Goal: Task Accomplishment & Management: Use online tool/utility

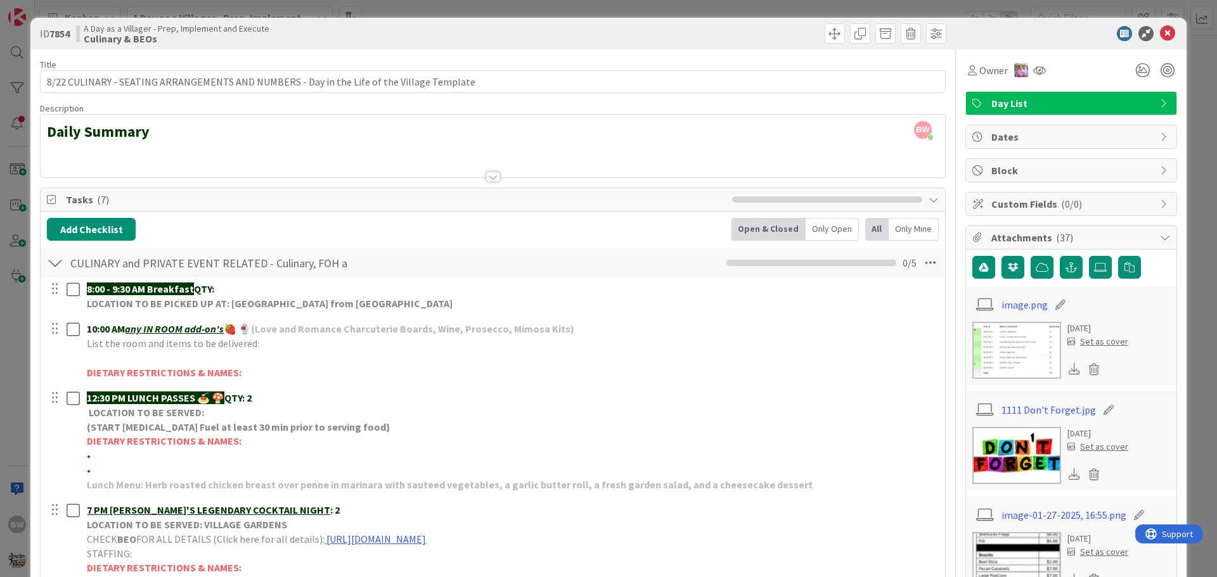
scroll to position [243, 0]
click at [1161, 30] on icon at bounding box center [1167, 33] width 15 height 15
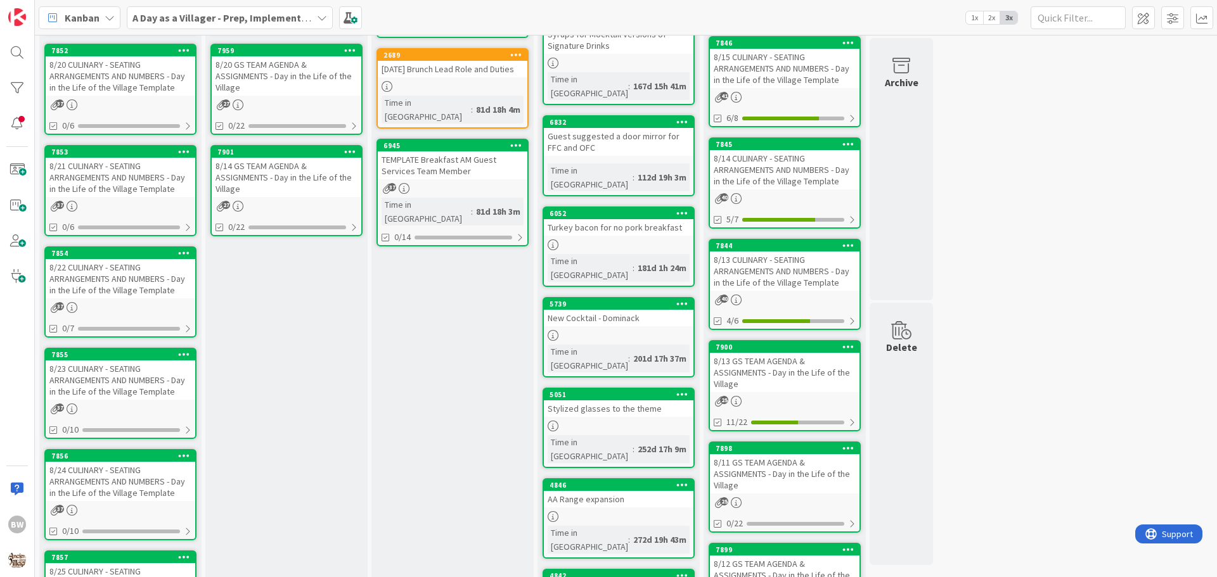
scroll to position [370, 0]
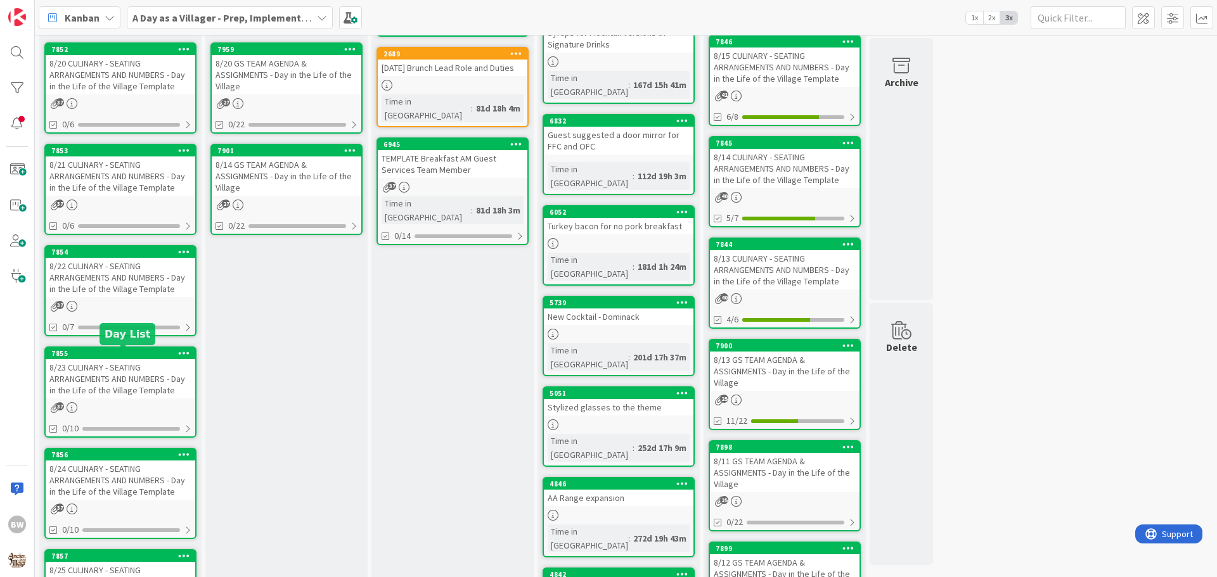
click at [94, 349] on div "7855" at bounding box center [123, 353] width 144 height 9
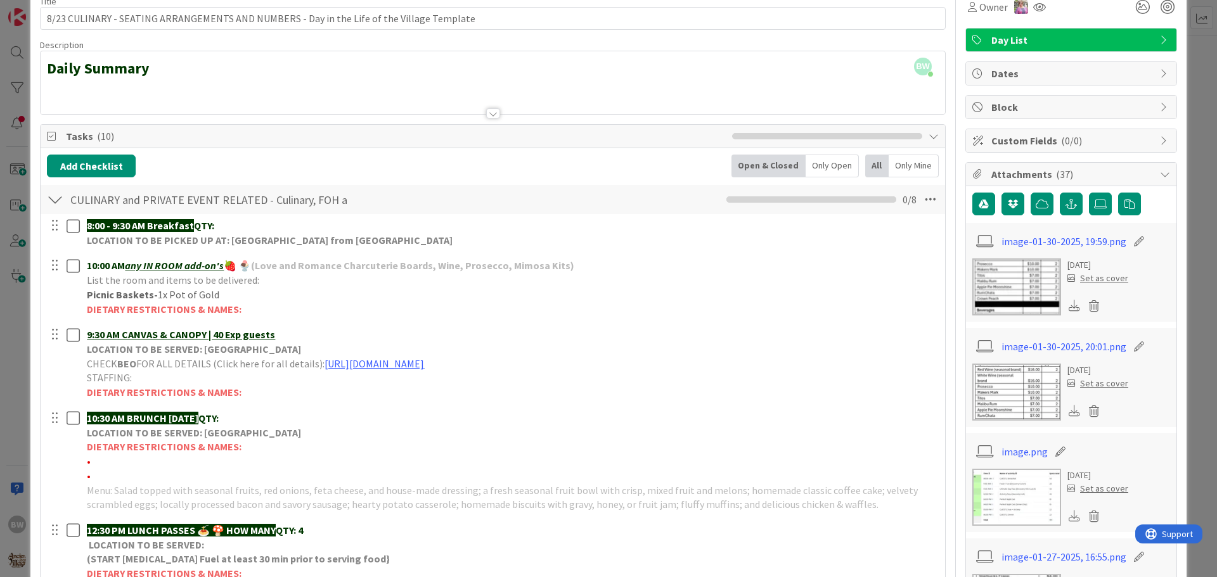
scroll to position [190, 0]
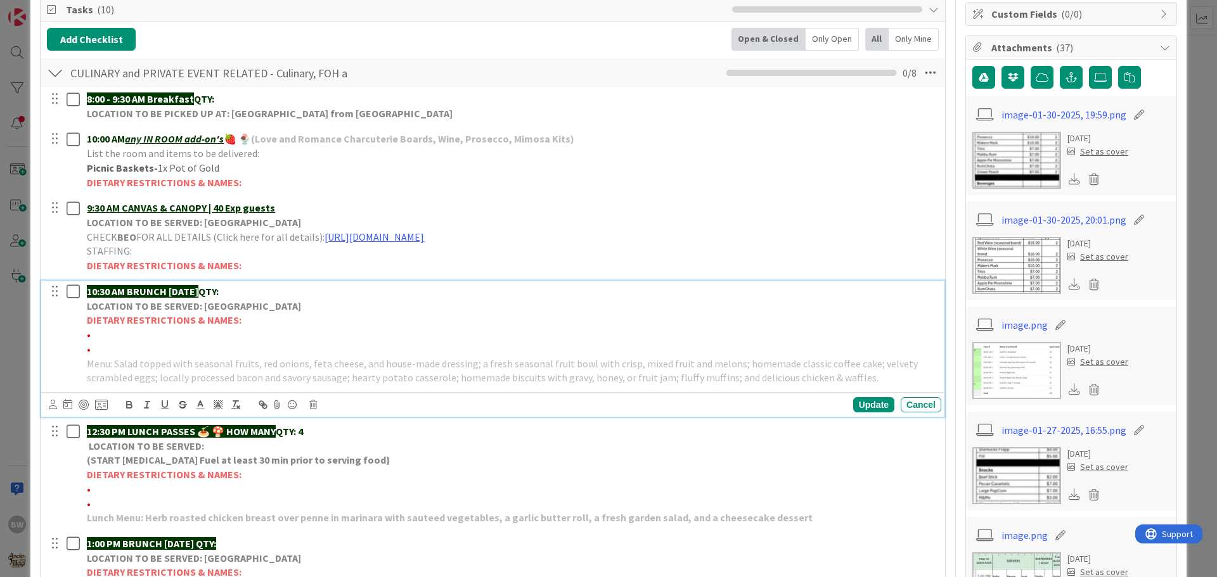
click at [191, 306] on strong "LOCATION TO BE SERVED: [GEOGRAPHIC_DATA]" at bounding box center [194, 306] width 214 height 13
click at [315, 404] on icon at bounding box center [313, 405] width 8 height 9
click at [348, 463] on div "Delete" at bounding box center [345, 458] width 47 height 23
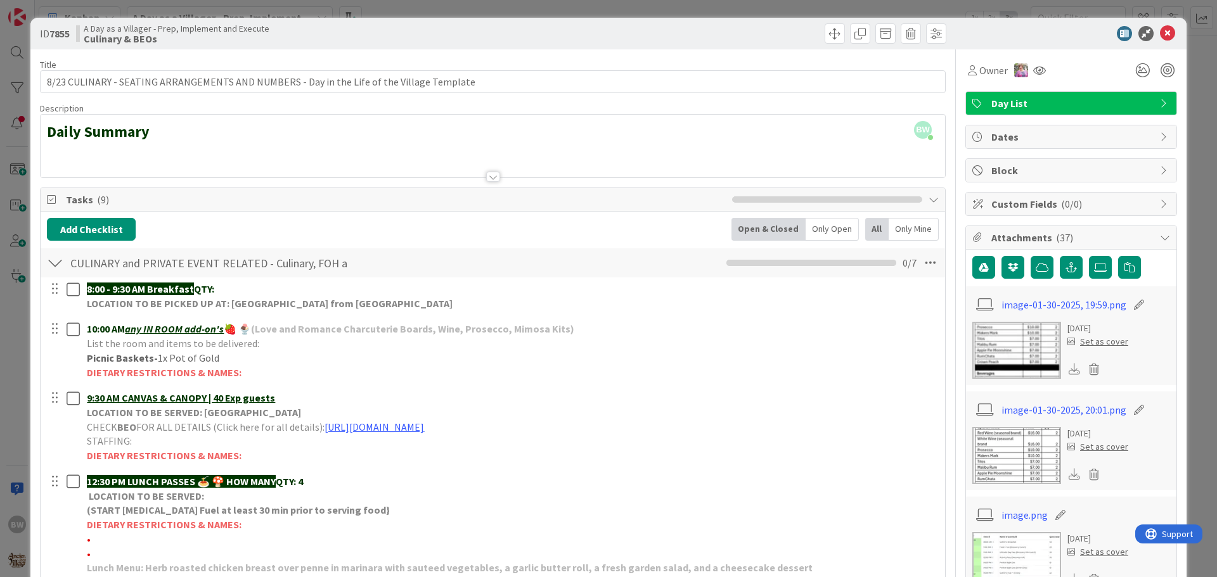
scroll to position [254, 0]
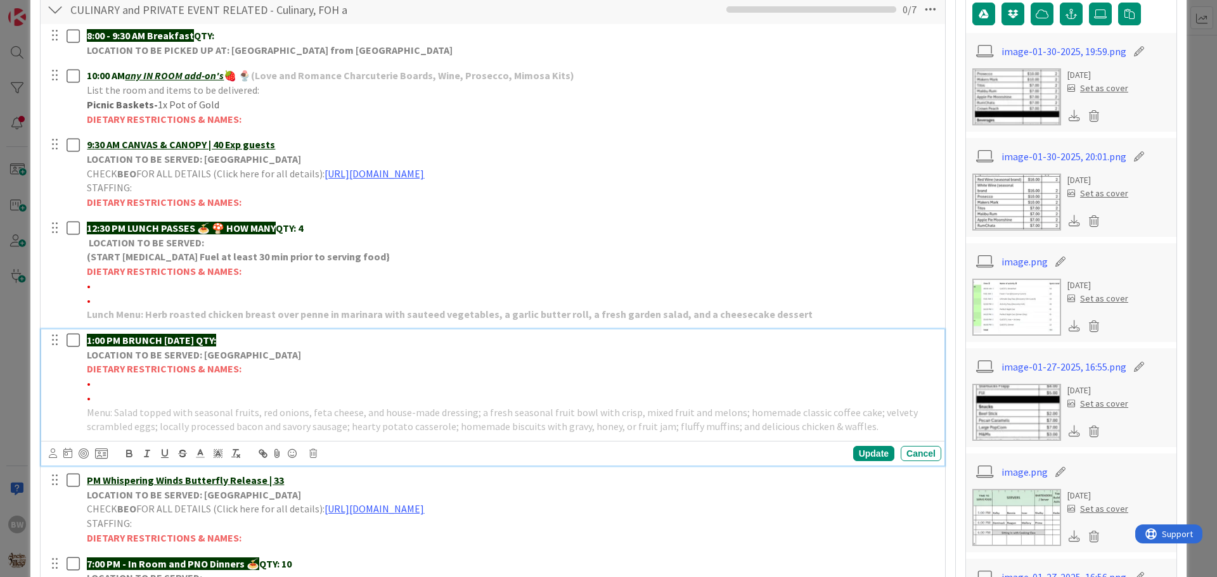
click at [110, 376] on p "DIETARY RESTRICTIONS & NAMES:" at bounding box center [511, 369] width 849 height 15
click at [316, 457] on icon at bounding box center [313, 453] width 8 height 9
click at [344, 505] on div "Delete" at bounding box center [345, 507] width 47 height 23
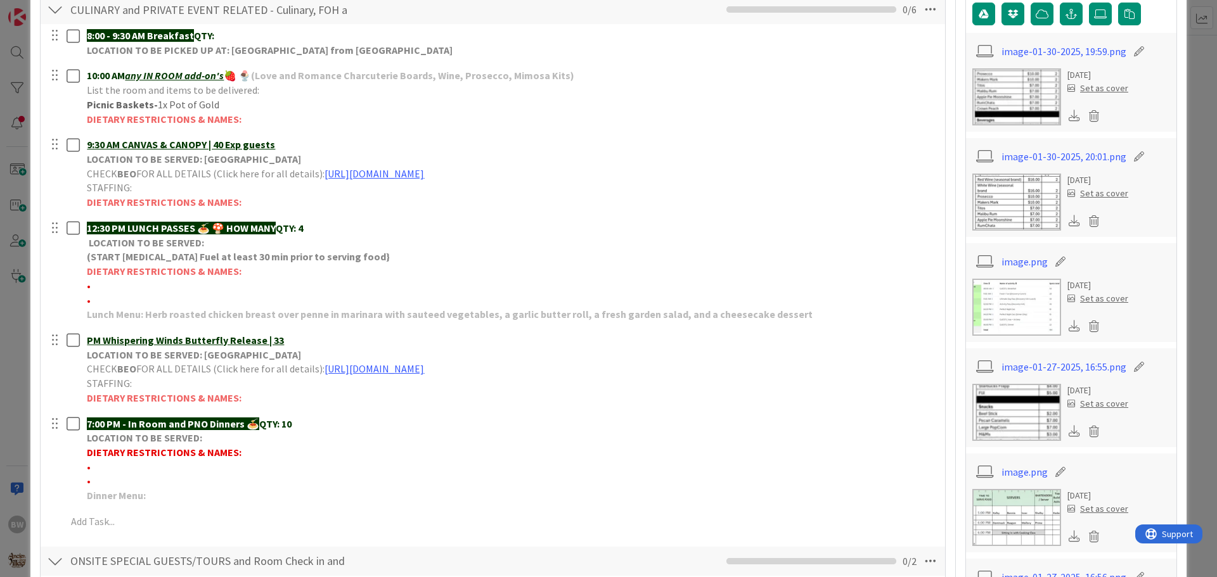
scroll to position [63, 0]
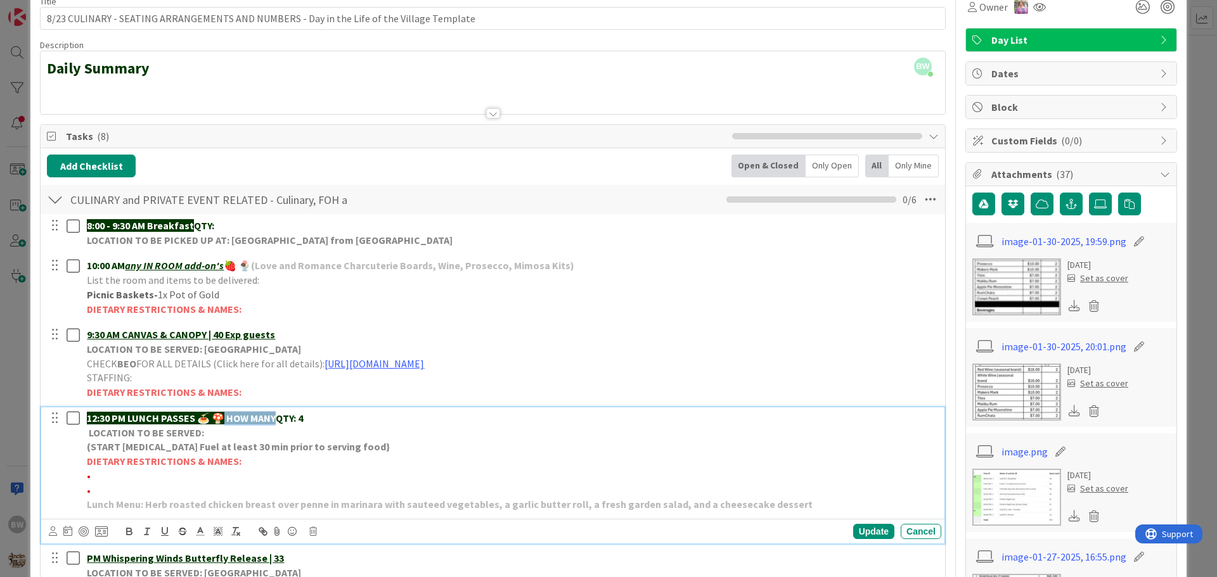
drag, startPoint x: 228, startPoint y: 417, endPoint x: 280, endPoint y: 411, distance: 53.0
click at [280, 411] on p "12:30 PM LUNCH PASSES 🍝 🍄 HOW MANY QTY: 4" at bounding box center [511, 418] width 849 height 15
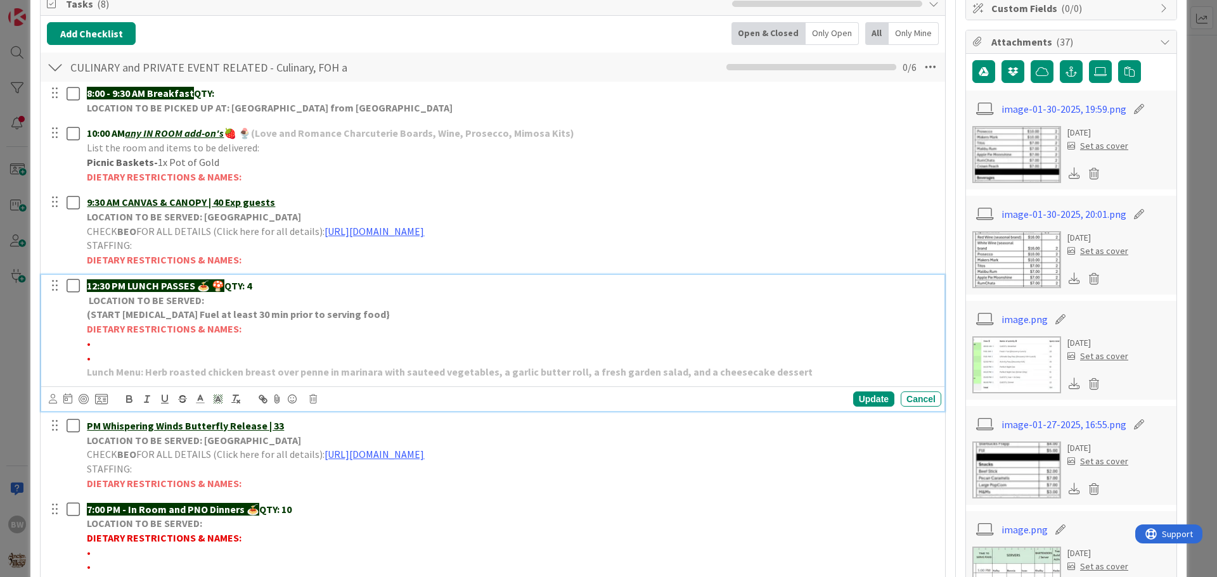
scroll to position [317, 0]
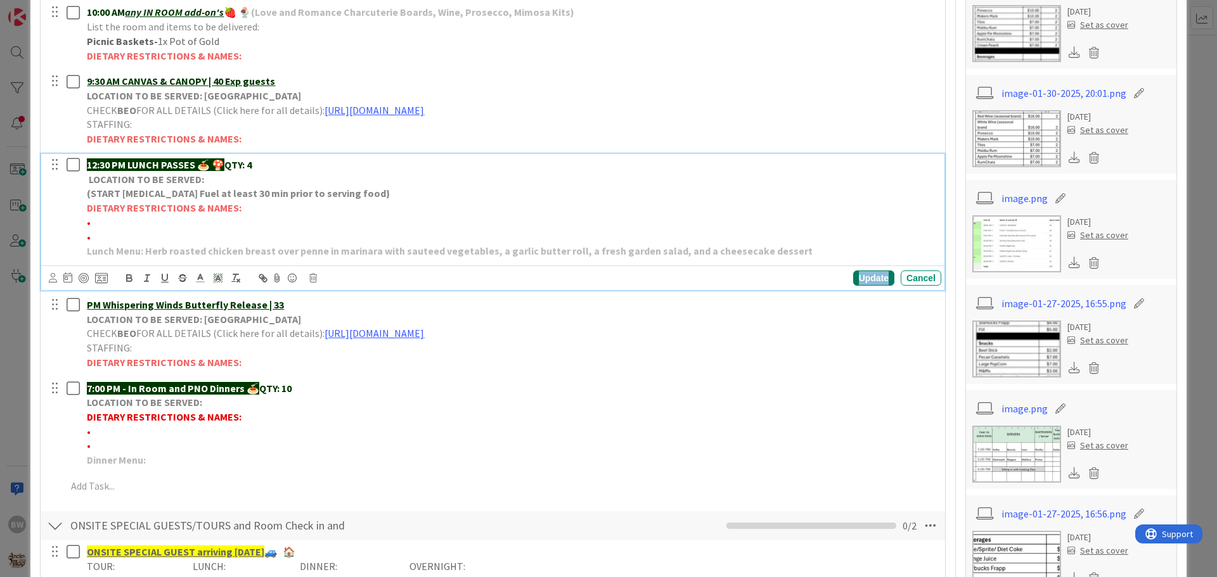
click at [863, 273] on div "Update" at bounding box center [873, 278] width 41 height 15
drag, startPoint x: 84, startPoint y: 211, endPoint x: 243, endPoint y: 236, distance: 161.6
click at [243, 236] on div "12:30 PM LUNCH PASSES 🍝 🍄 QTY: 4 LOCATION TO BE SERVED: (START [MEDICAL_DATA] F…" at bounding box center [511, 208] width 859 height 108
copy div "DIETARY RESTRICTIONS & NAMES: • •"
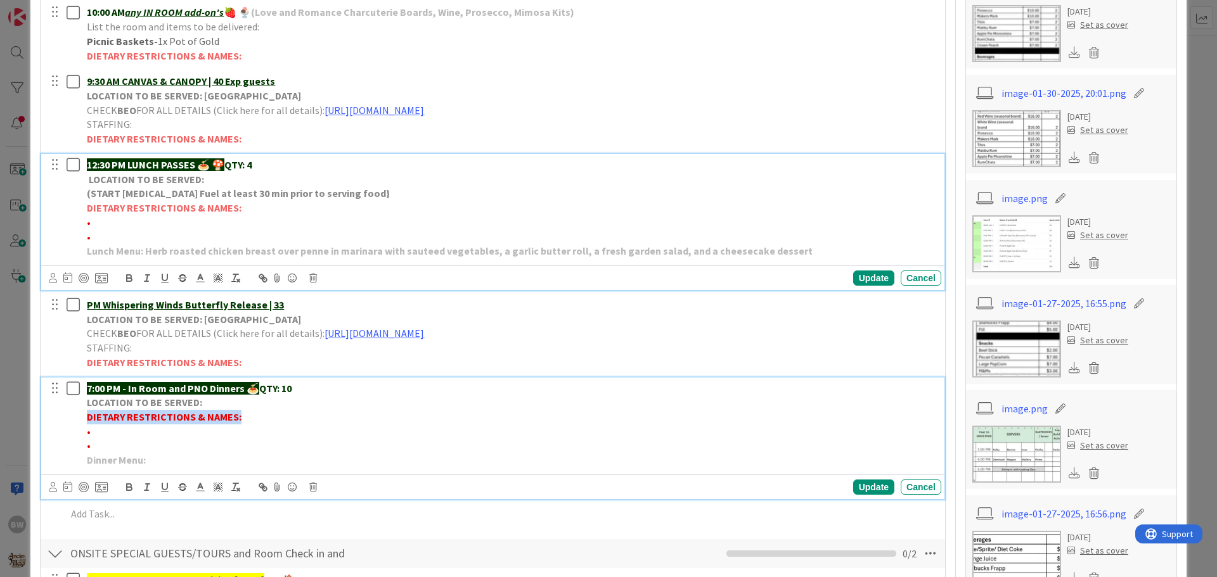
drag, startPoint x: 82, startPoint y: 416, endPoint x: 252, endPoint y: 413, distance: 169.9
click at [252, 413] on div "7:00 PM - In Room and PNO Dinners 🍝 QTY: 10 LOCATION TO BE SERVED: DIETARY REST…" at bounding box center [511, 425] width 859 height 94
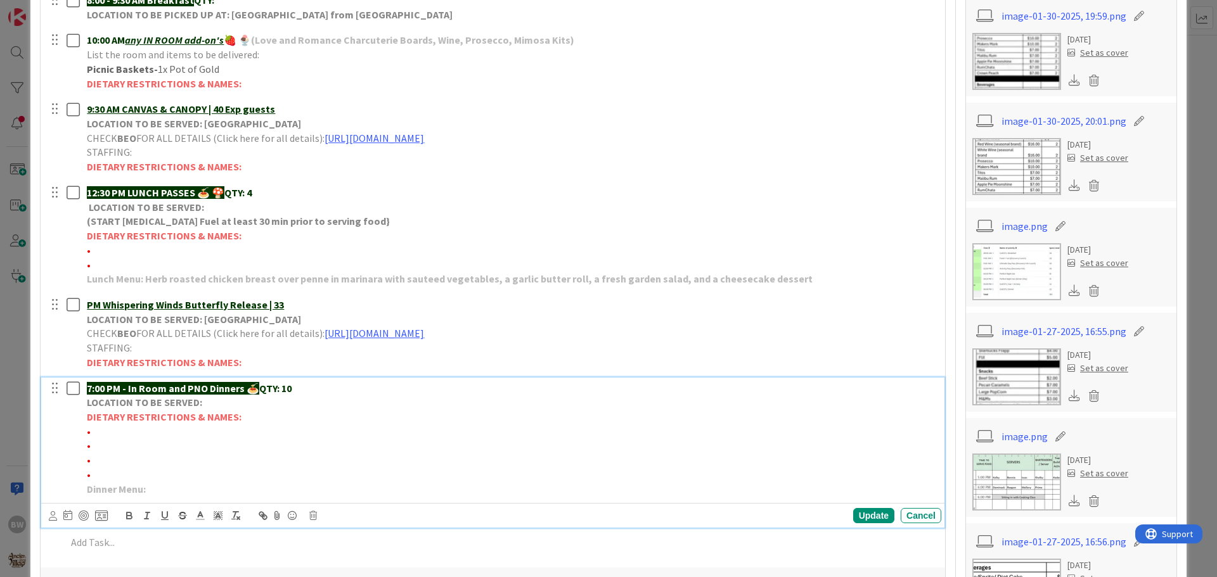
click at [91, 430] on p "•" at bounding box center [511, 432] width 849 height 15
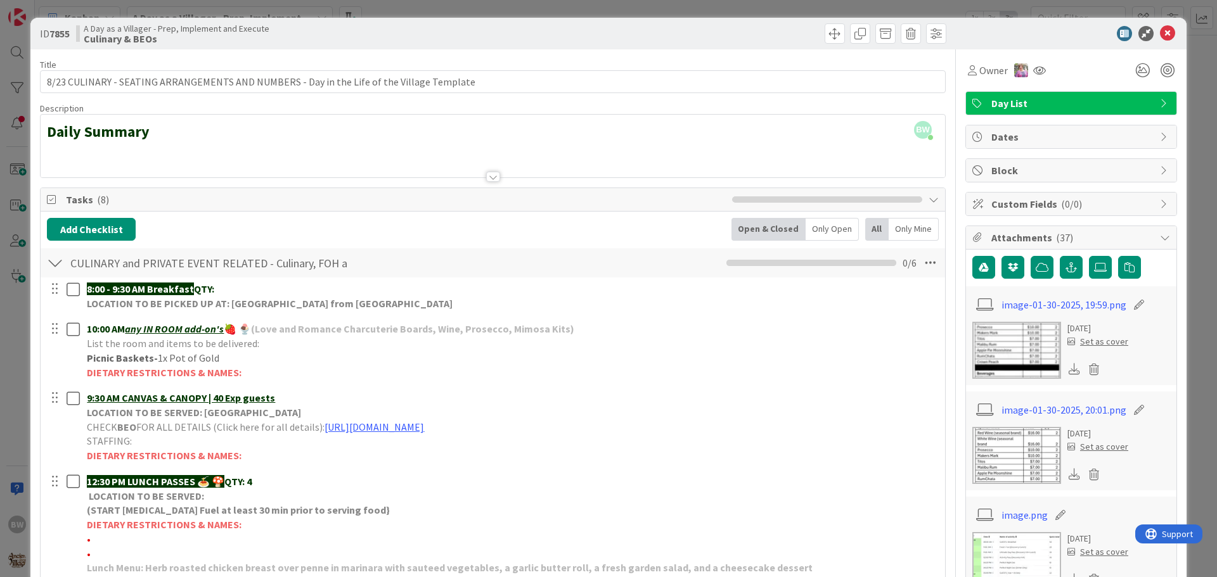
scroll to position [317, 0]
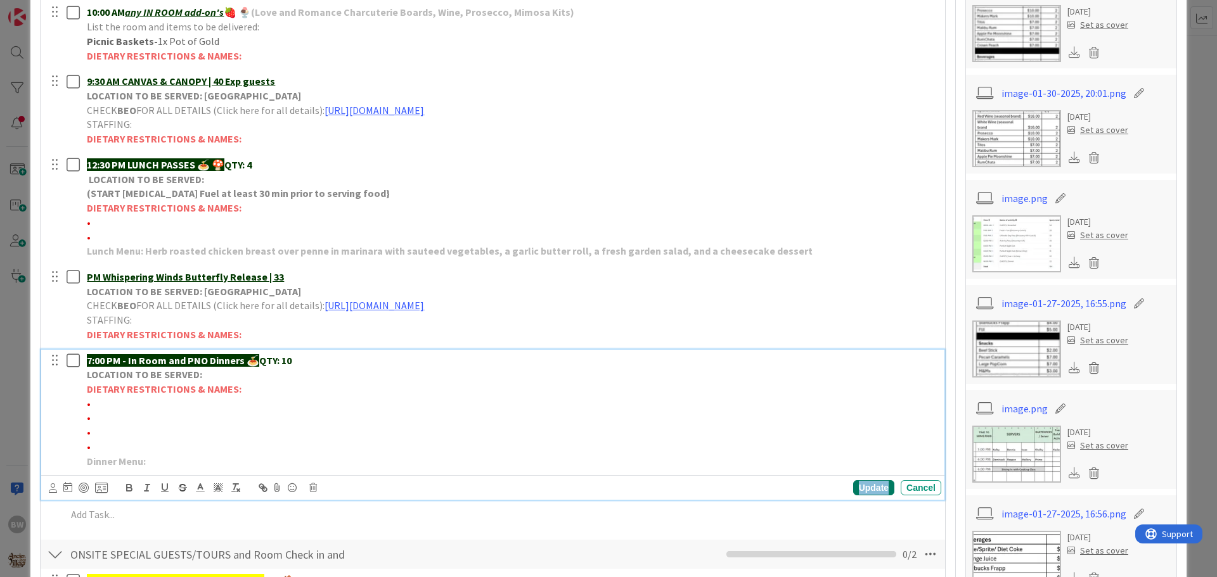
click at [872, 487] on div "Update" at bounding box center [873, 487] width 41 height 15
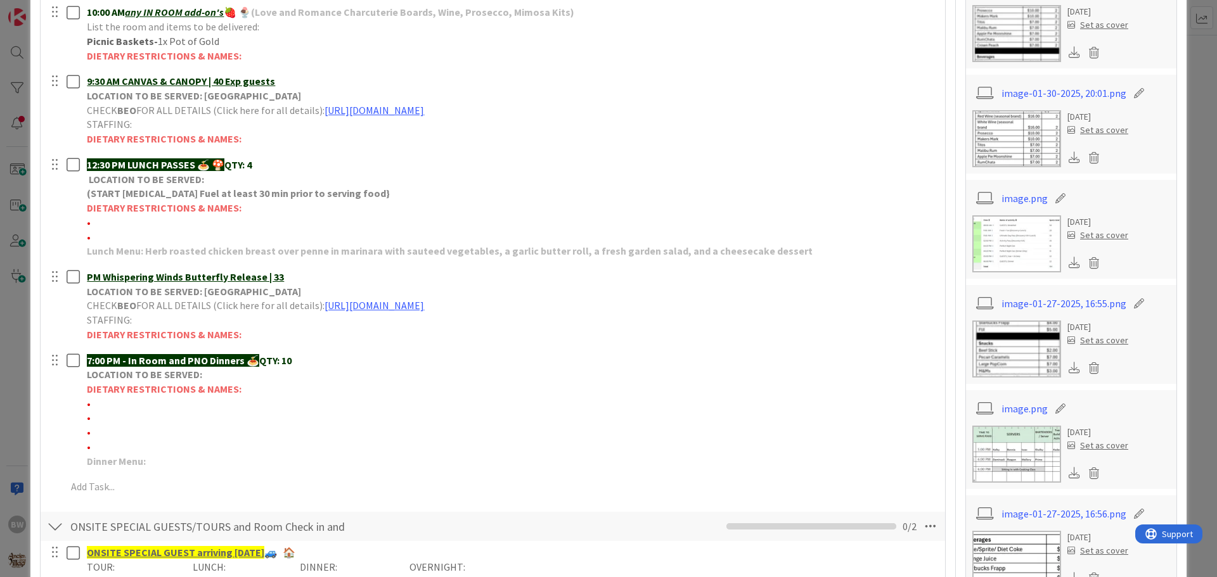
scroll to position [0, 0]
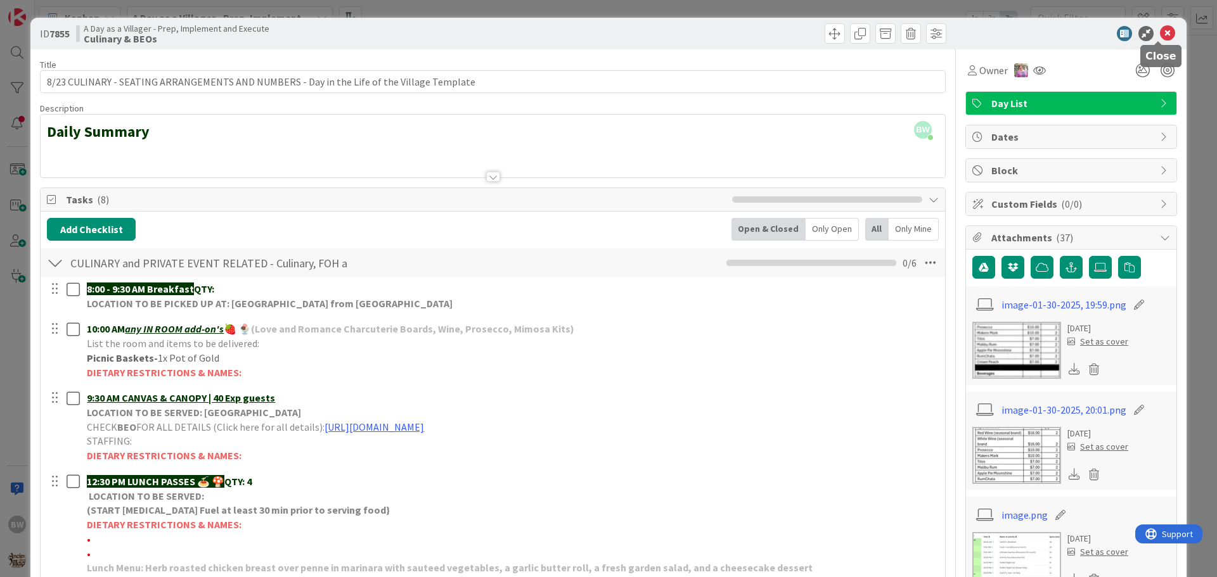
click at [1160, 33] on icon at bounding box center [1167, 33] width 15 height 15
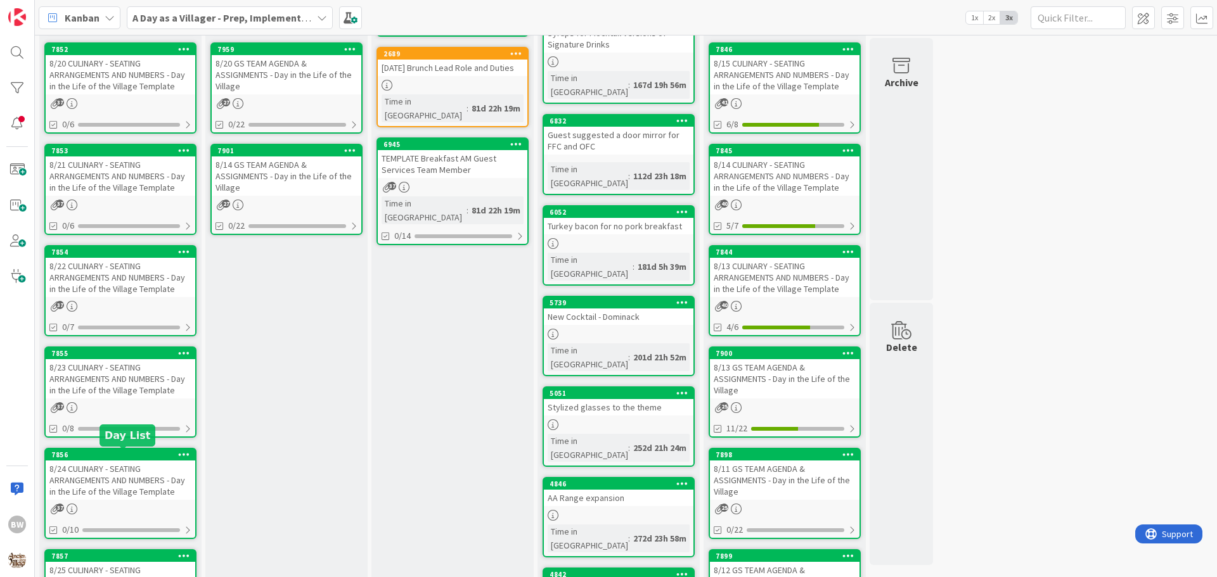
click at [110, 458] on div "7856" at bounding box center [123, 455] width 144 height 9
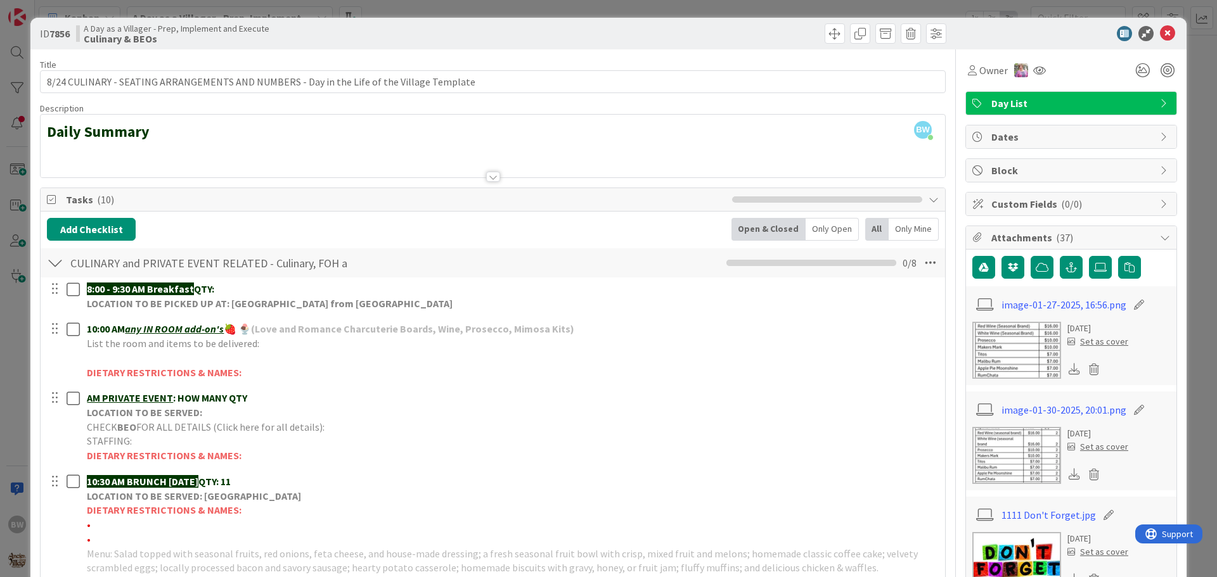
scroll to position [317, 0]
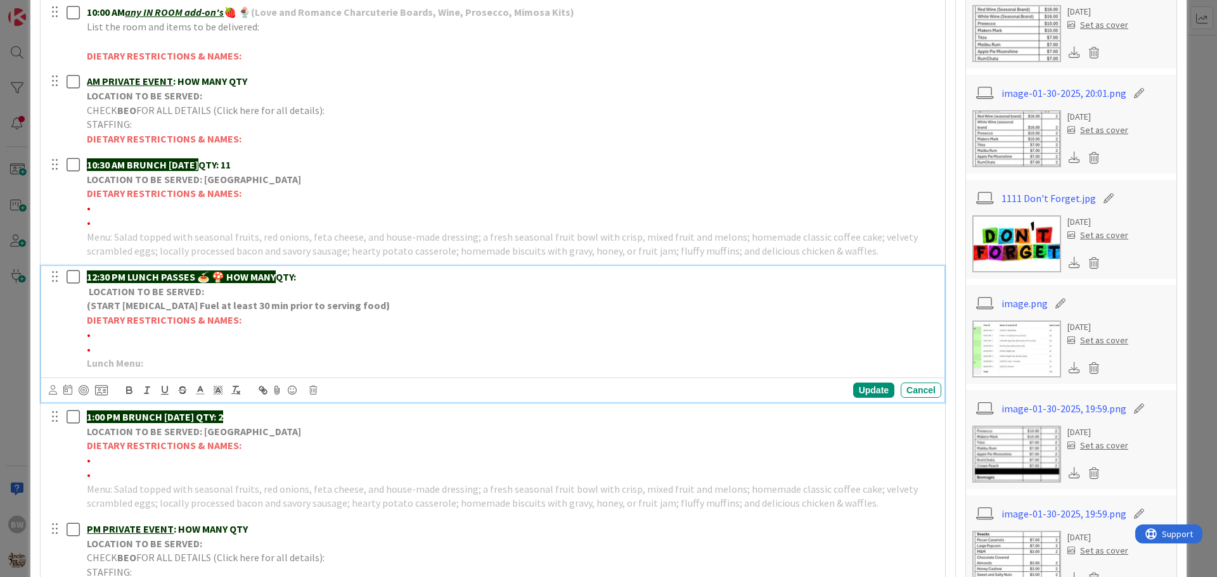
click at [222, 302] on strong "(START [MEDICAL_DATA] Fuel at least 30 min prior to serving food}" at bounding box center [238, 305] width 303 height 13
click at [312, 392] on icon at bounding box center [313, 390] width 8 height 9
click at [345, 443] on div "Delete" at bounding box center [345, 444] width 47 height 23
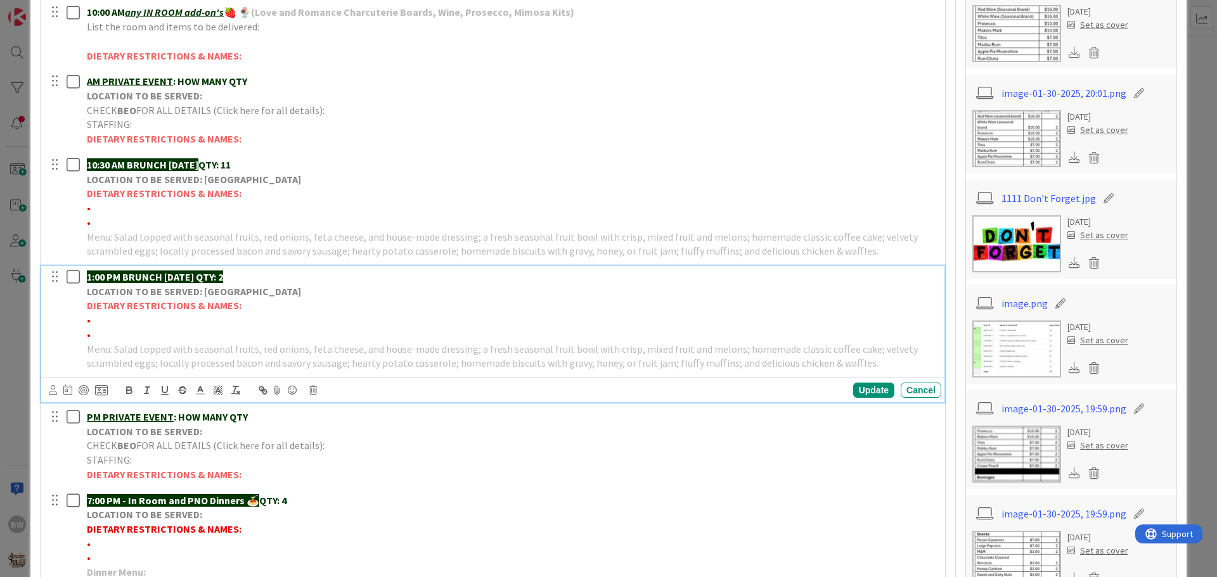
drag, startPoint x: 216, startPoint y: 274, endPoint x: 262, endPoint y: 276, distance: 46.3
click at [262, 276] on p "1:00 PM BRUNCH [DATE] QTY: 2" at bounding box center [511, 277] width 849 height 15
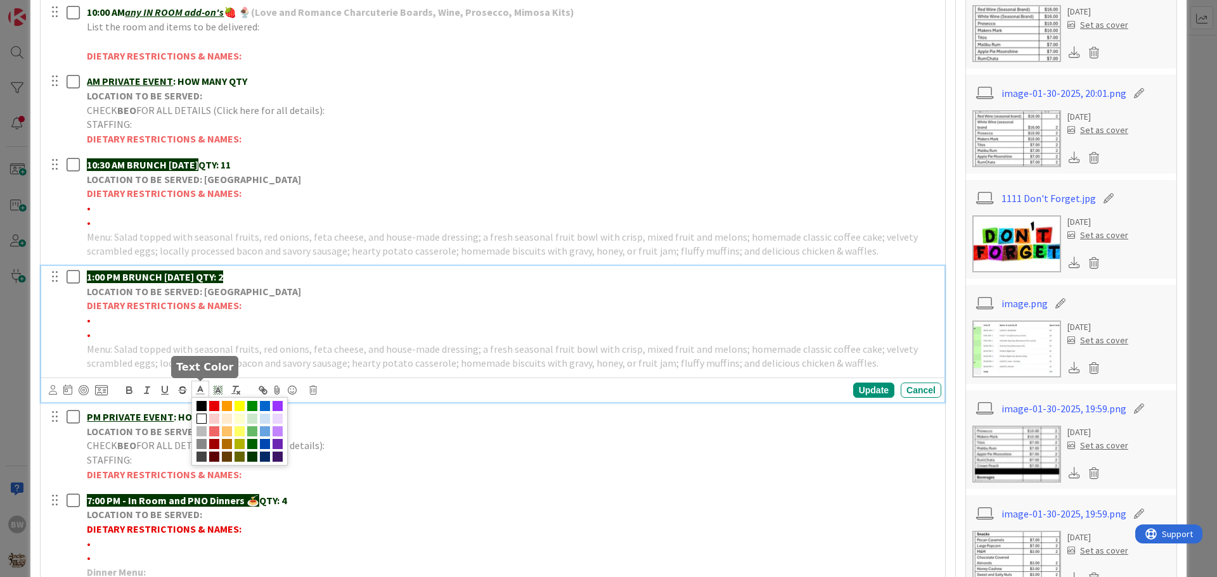
click at [200, 390] on line at bounding box center [199, 390] width 3 height 0
click at [252, 459] on span at bounding box center [252, 457] width 10 height 10
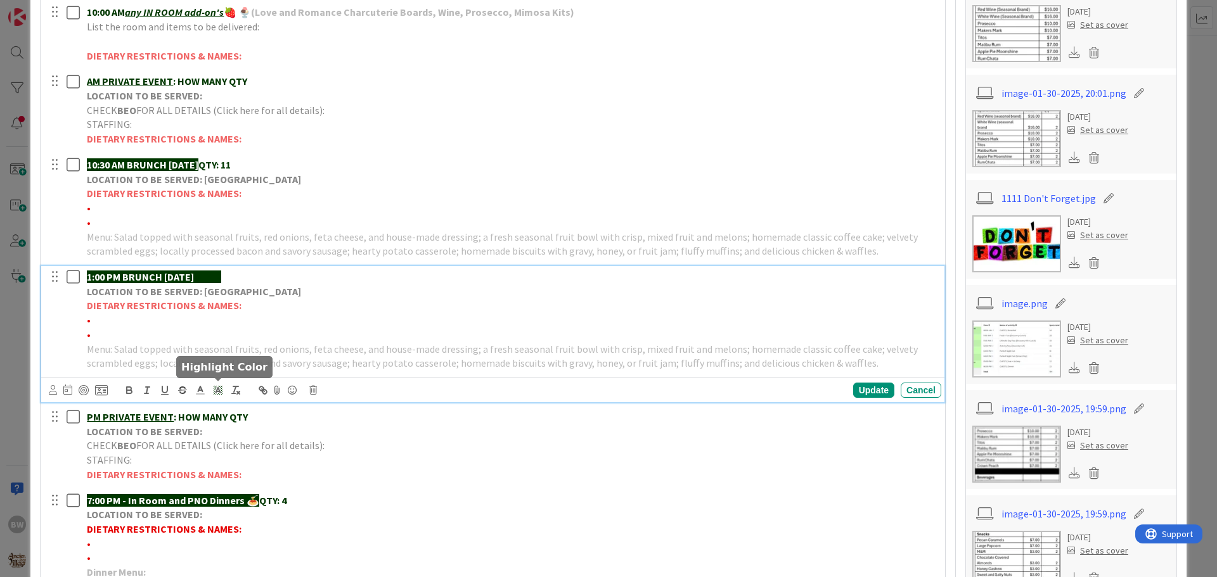
click at [214, 390] on rect at bounding box center [214, 390] width 1 height 1
click at [217, 414] on span at bounding box center [219, 419] width 10 height 10
click at [363, 317] on p "•" at bounding box center [511, 320] width 849 height 15
click at [853, 391] on div "Update" at bounding box center [873, 390] width 41 height 15
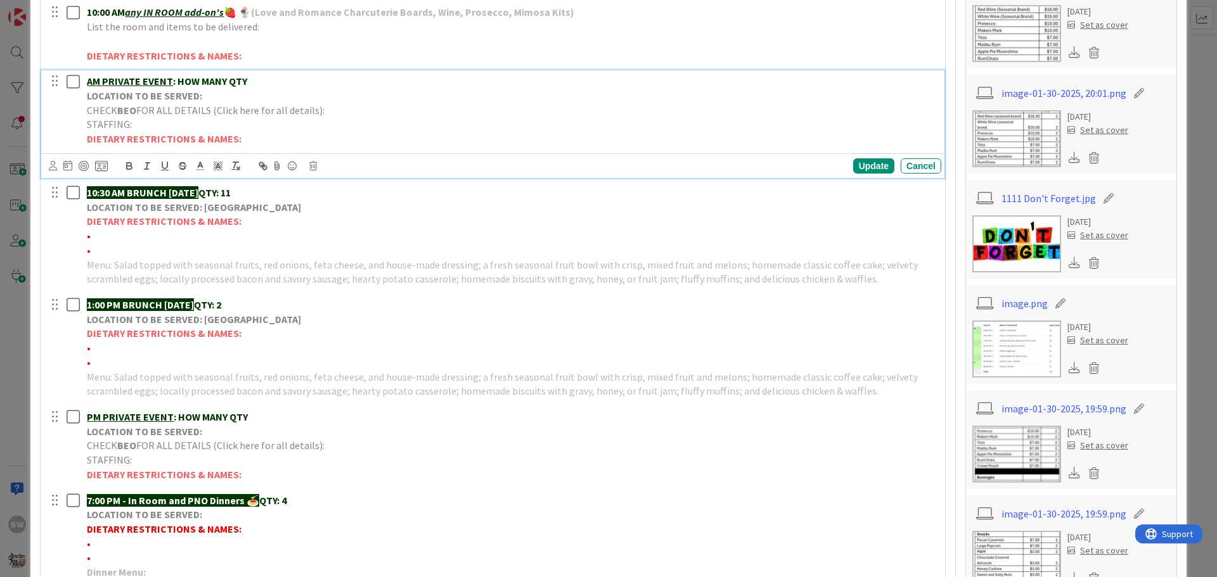
click at [152, 131] on p "STAFFING:" at bounding box center [511, 124] width 849 height 15
click at [312, 164] on icon at bounding box center [313, 166] width 8 height 9
click at [349, 218] on div "Delete" at bounding box center [345, 220] width 47 height 23
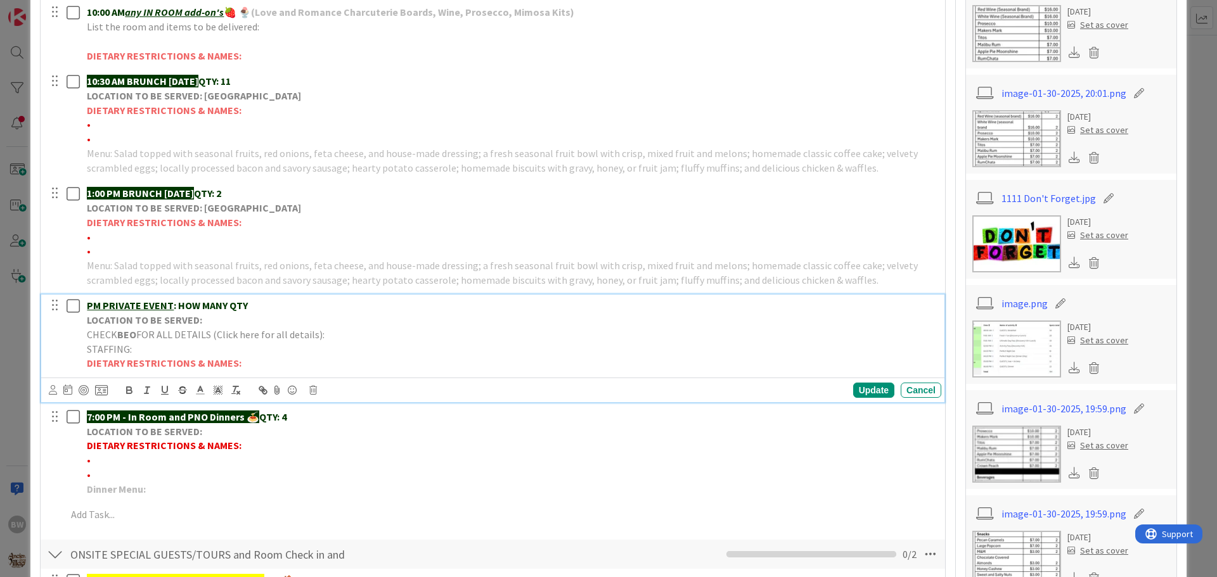
click at [143, 319] on strong "LOCATION TO BE SERVED:" at bounding box center [144, 320] width 115 height 13
click at [314, 387] on icon at bounding box center [313, 390] width 8 height 9
click at [355, 444] on div "Delete" at bounding box center [345, 444] width 47 height 23
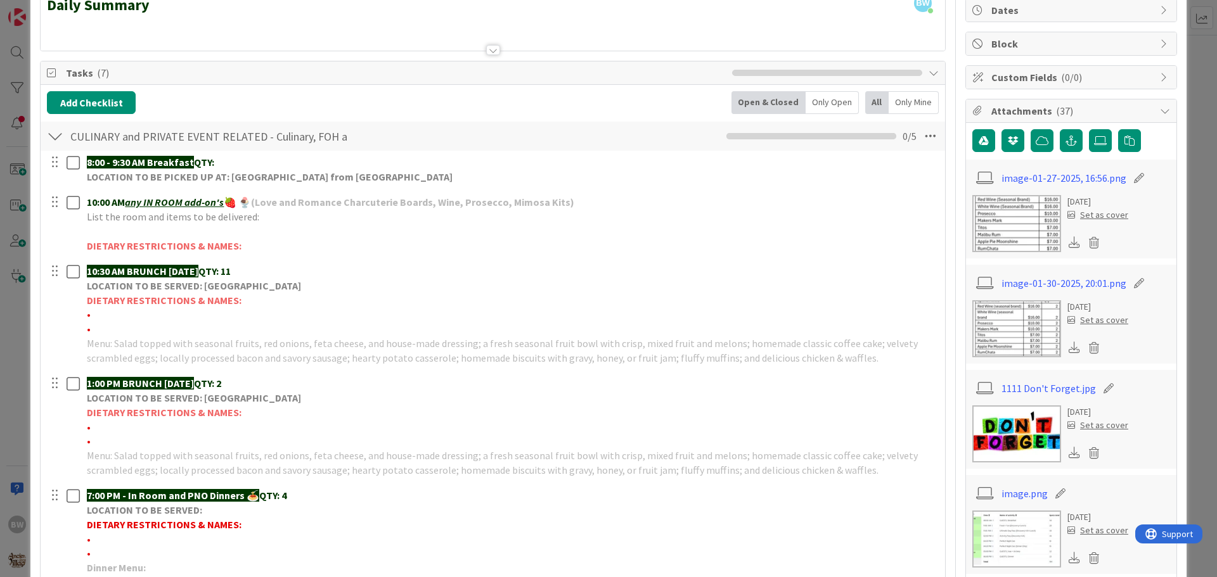
scroll to position [254, 0]
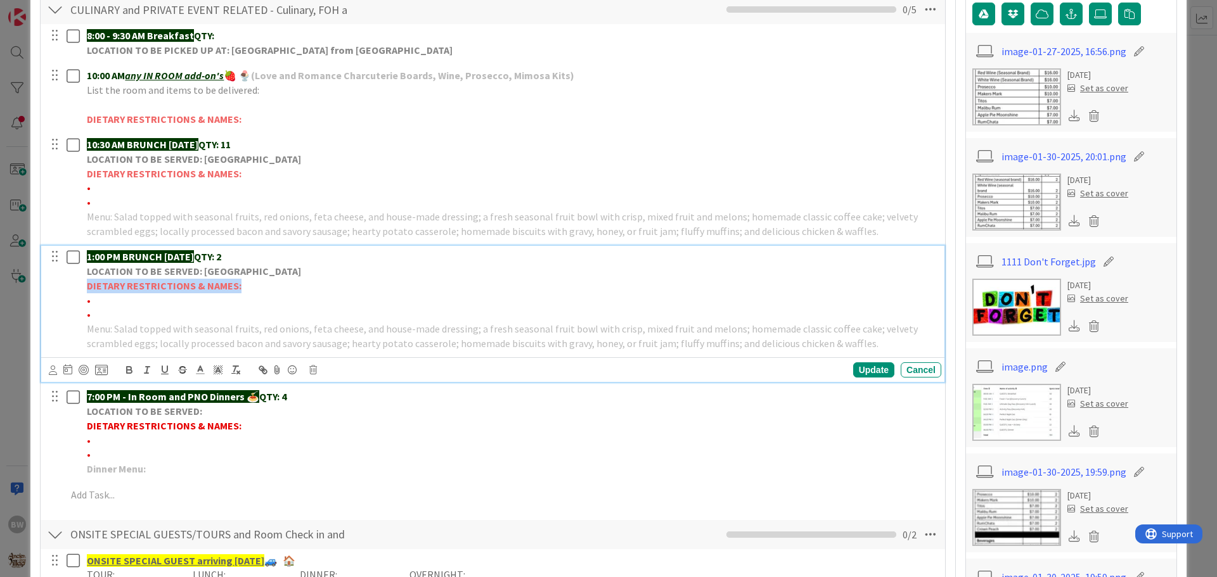
drag, startPoint x: 86, startPoint y: 286, endPoint x: 245, endPoint y: 289, distance: 159.7
click at [245, 289] on div "1:00 PM BRUNCH [DATE] QTY: 2 LOCATION TO BE SERVED: Willows Landing DIETARY RES…" at bounding box center [511, 300] width 859 height 108
click at [269, 283] on p "DIETARY RESTRICTIONS & NAMES:" at bounding box center [511, 286] width 849 height 15
drag, startPoint x: 85, startPoint y: 283, endPoint x: 253, endPoint y: 312, distance: 170.4
click at [253, 312] on div "1:00 PM BRUNCH [DATE] QTY: 2 LOCATION TO BE SERVED: Willows Landing DIETARY RES…" at bounding box center [511, 300] width 859 height 108
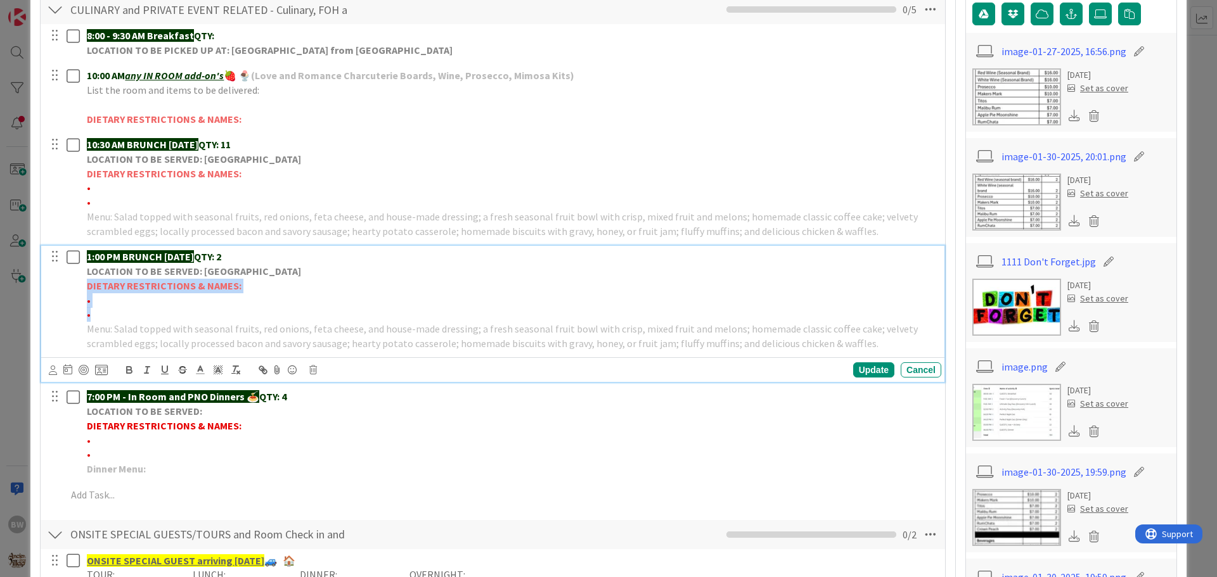
copy div "DIETARY RESTRICTIONS & NAMES: • •"
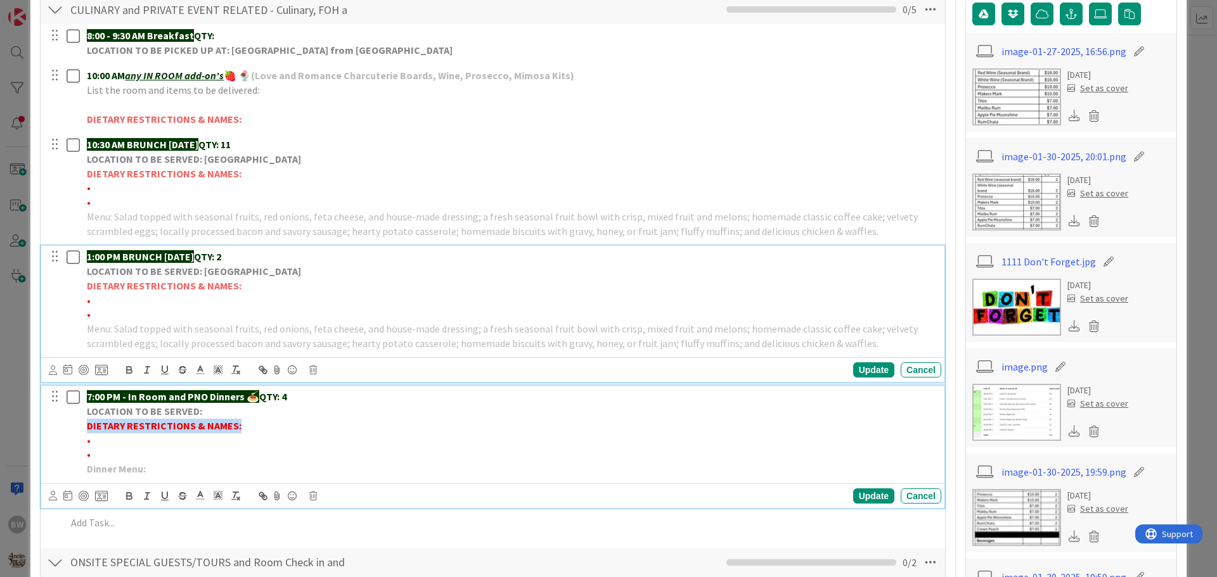
drag, startPoint x: 86, startPoint y: 425, endPoint x: 238, endPoint y: 423, distance: 152.1
click at [238, 423] on div "7:00 PM - In Room and PNO Dinners 🍝 QTY: 4 LOCATION TO BE SERVED: DIETARY RESTR…" at bounding box center [511, 433] width 859 height 94
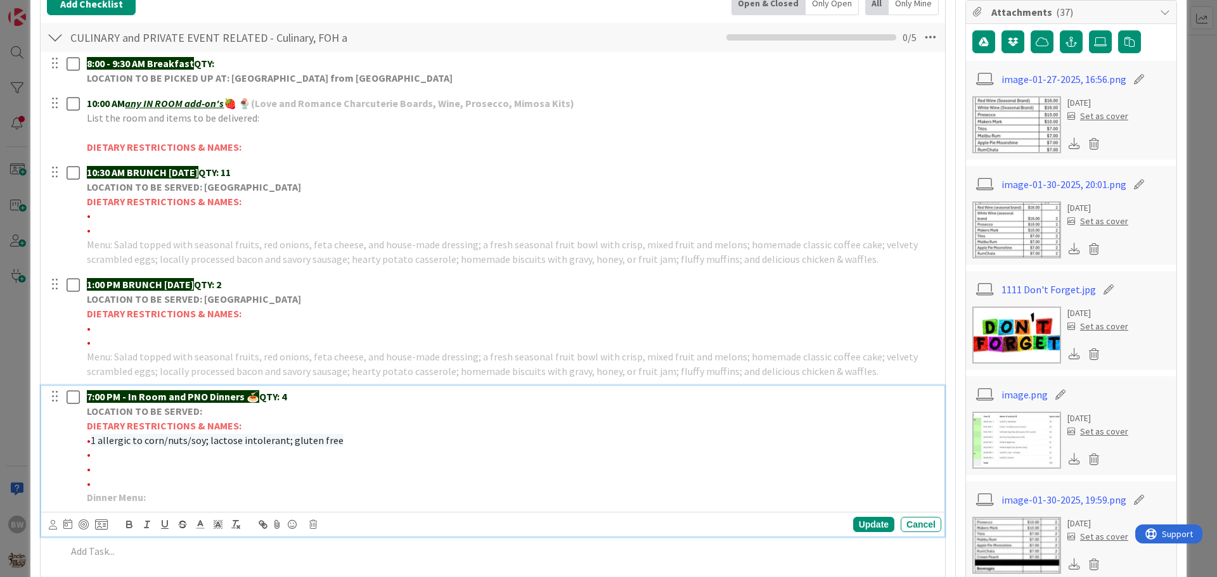
click at [91, 437] on span "1 allergic to corn/nuts/soy; lactose intolerant; gluten free" at bounding box center [217, 440] width 253 height 13
click at [101, 439] on span "1 allergic to corn/nuts/soy; lactose intolerant; gluten free" at bounding box center [221, 440] width 253 height 13
click at [341, 439] on p "•* 1 Allergic to corn/nuts/soy; lactose intolerant; gluten free" at bounding box center [511, 441] width 849 height 15
drag, startPoint x: 374, startPoint y: 441, endPoint x: 91, endPoint y: 435, distance: 283.4
click at [91, 435] on p "•* 1 Allergic to corn/nuts/soy; lactose intolerant; gluten free -[PERSON_NAME]" at bounding box center [511, 441] width 849 height 15
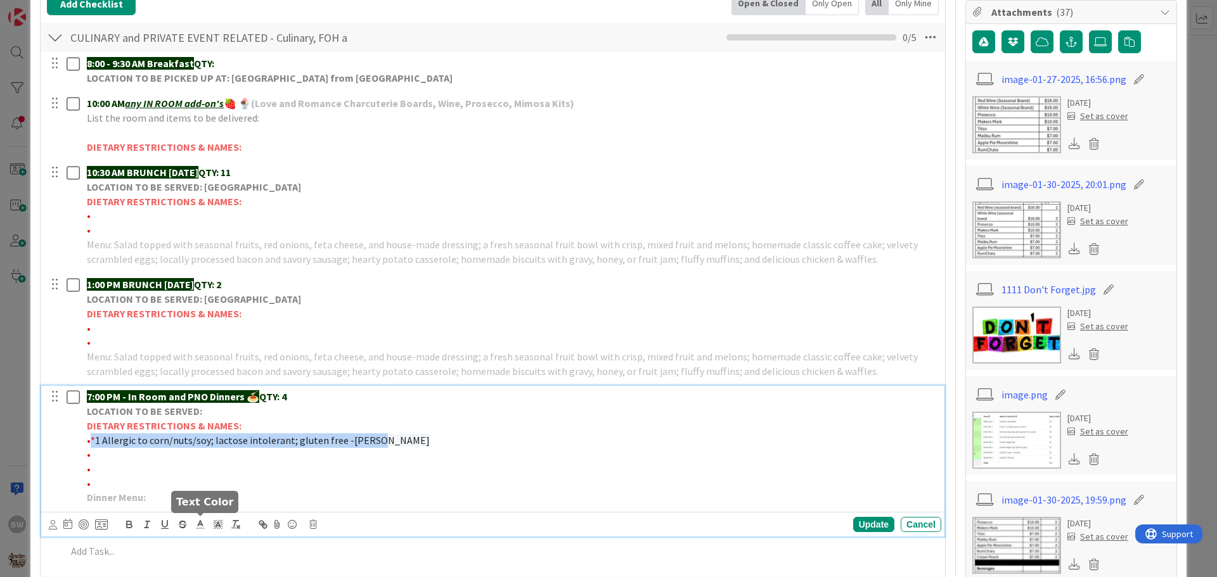
click at [201, 522] on polyline at bounding box center [200, 523] width 4 height 5
click at [213, 539] on span at bounding box center [214, 541] width 10 height 10
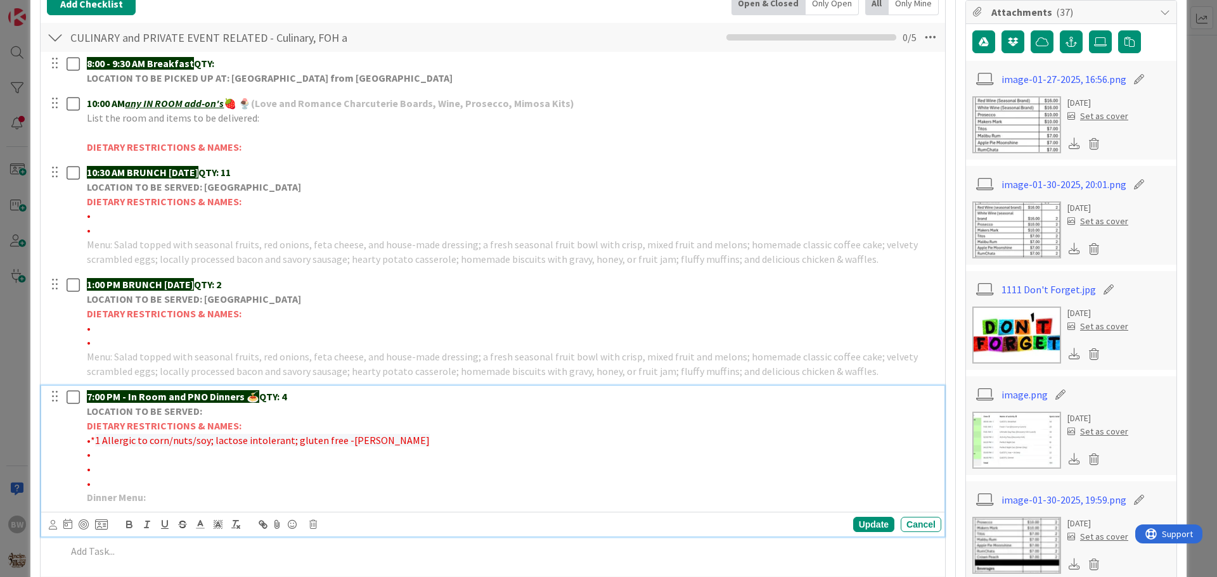
click at [267, 482] on p "•" at bounding box center [511, 484] width 849 height 15
drag, startPoint x: 332, startPoint y: 441, endPoint x: 92, endPoint y: 437, distance: 239.6
click at [92, 437] on p "•* 1 Allergic to corn/nuts/soy; lactose intolerant; gluten free -[PERSON_NAME]" at bounding box center [511, 441] width 849 height 15
click at [129, 524] on icon "button" at bounding box center [129, 524] width 11 height 11
click at [237, 477] on p "•" at bounding box center [511, 484] width 849 height 15
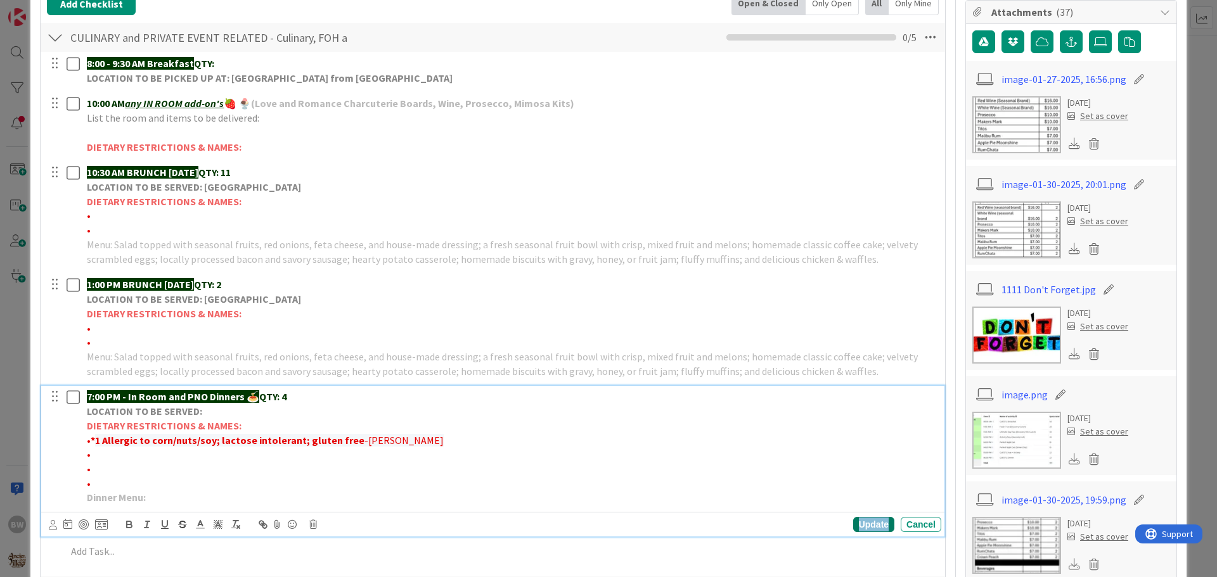
click at [863, 524] on div "Update" at bounding box center [873, 524] width 41 height 15
drag, startPoint x: 396, startPoint y: 444, endPoint x: 91, endPoint y: 443, distance: 304.9
click at [91, 443] on p "• * 1 Allergic to corn/nuts/soy; lactose intolerant; gluten free -[PERSON_NAME]" at bounding box center [511, 441] width 849 height 15
copy p "* 1 Allergic to corn/nuts/soy; lactose intolerant; gluten free -[PERSON_NAME]"
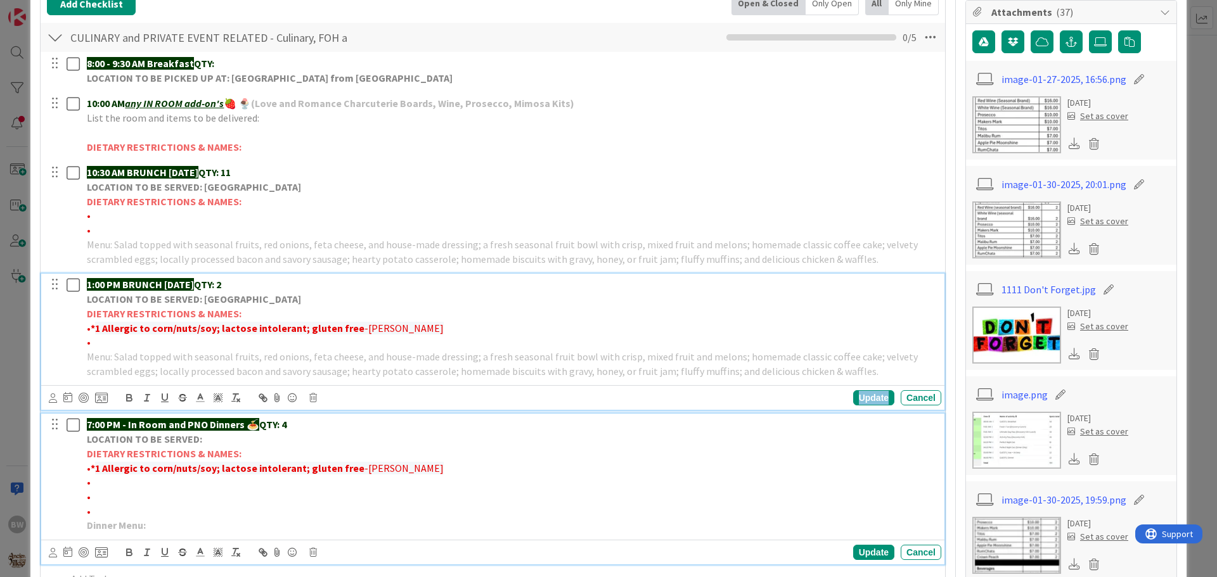
click at [859, 396] on div "Update" at bounding box center [873, 397] width 41 height 15
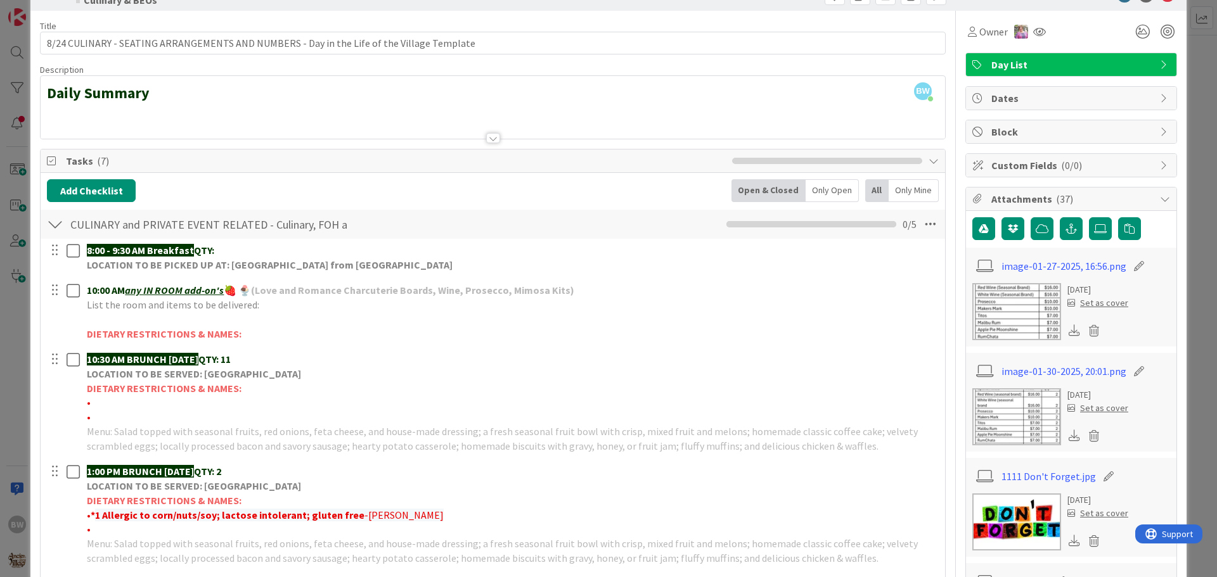
scroll to position [0, 0]
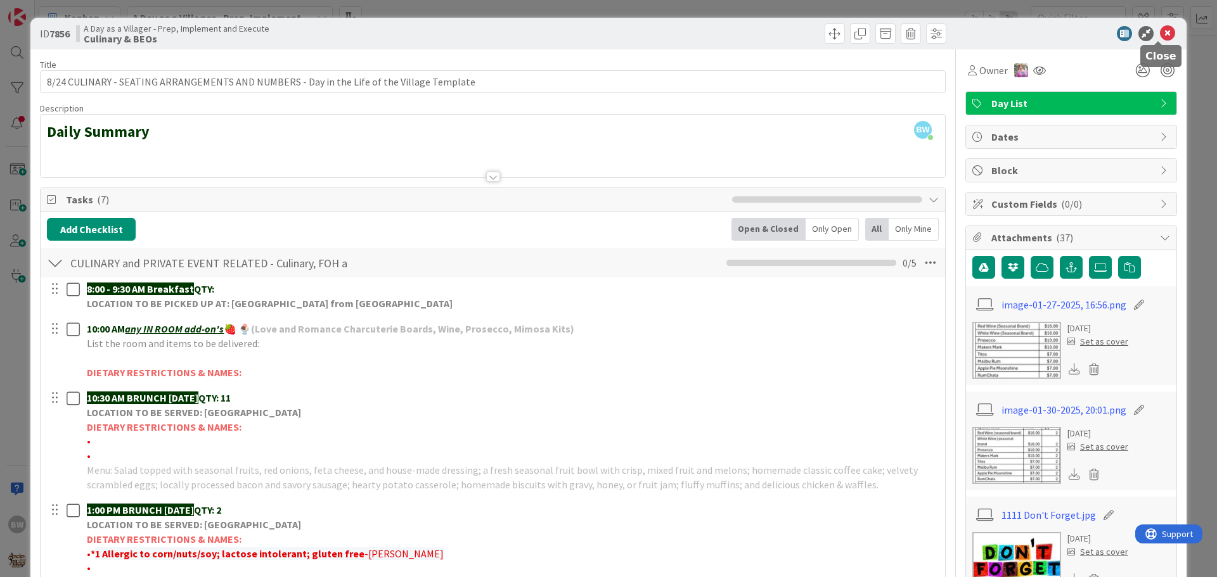
click at [1160, 27] on icon at bounding box center [1167, 33] width 15 height 15
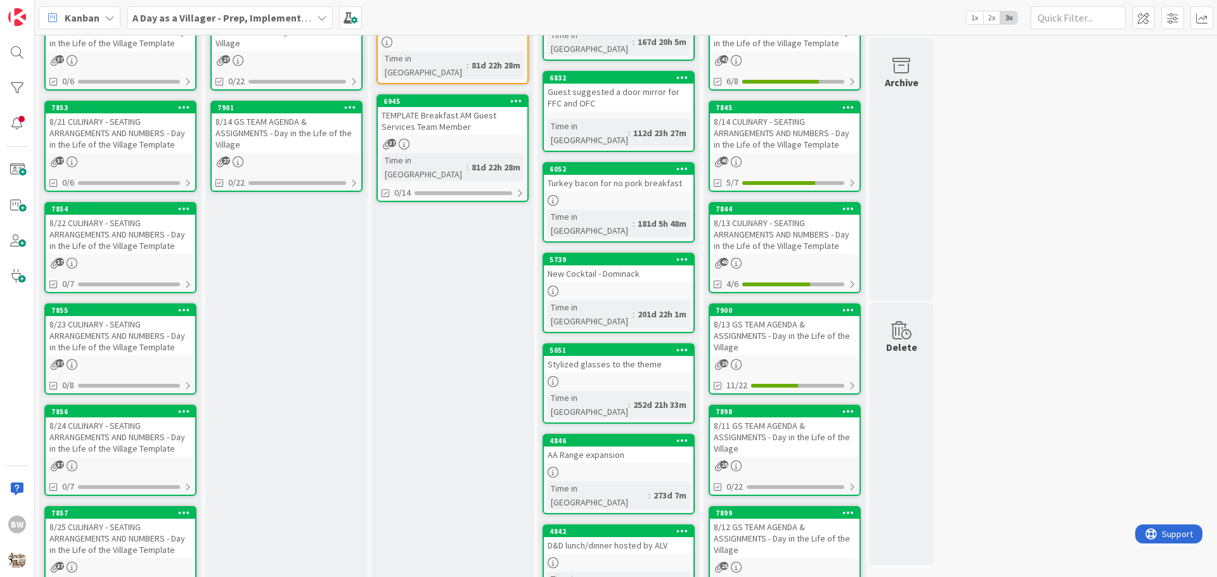
scroll to position [496, 0]
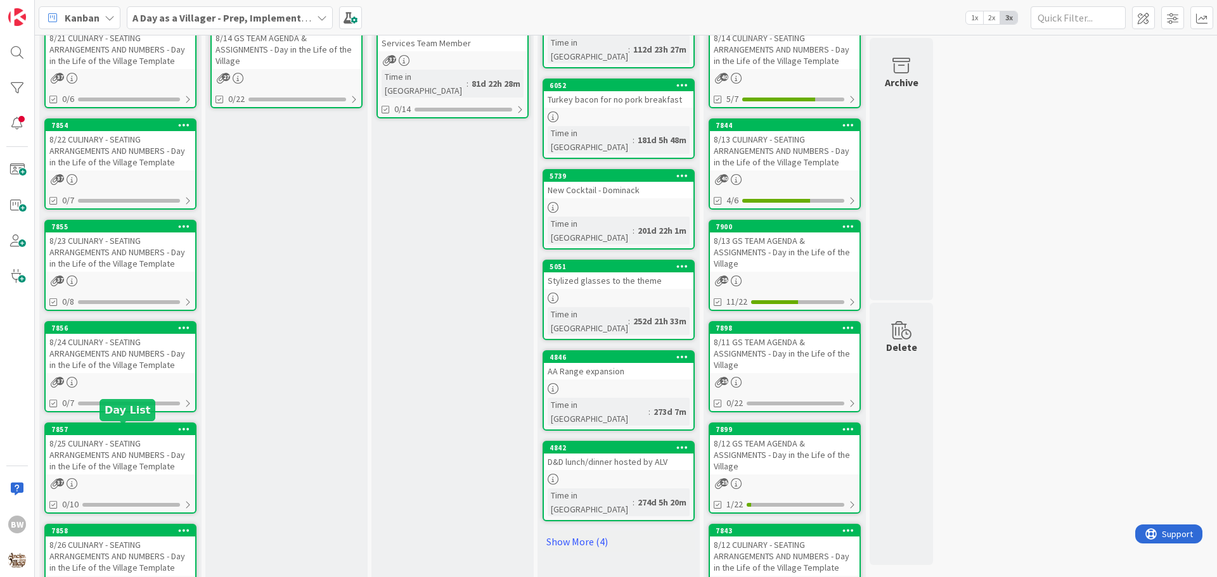
click at [92, 432] on div "7857" at bounding box center [123, 429] width 144 height 9
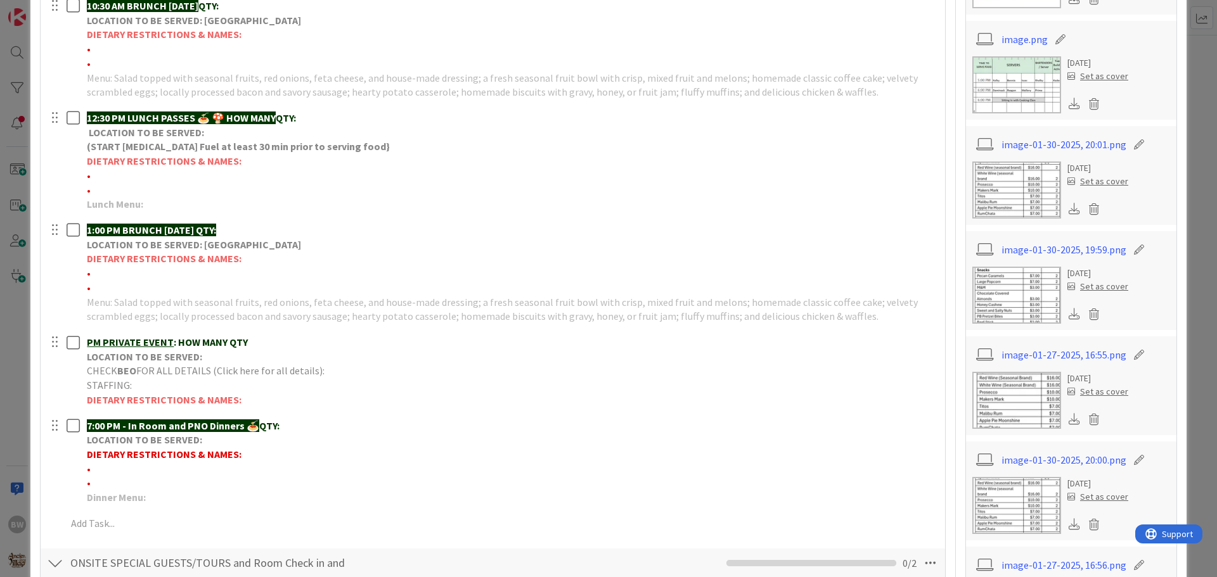
scroll to position [570, 0]
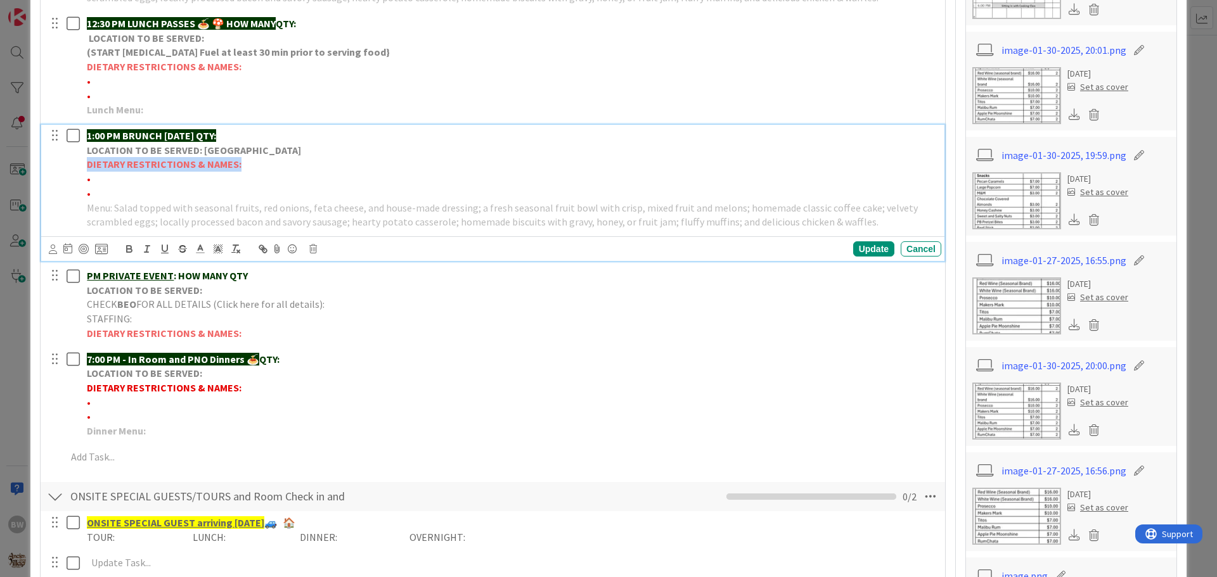
drag, startPoint x: 86, startPoint y: 163, endPoint x: 256, endPoint y: 166, distance: 169.9
click at [256, 166] on div "1:00 PM BRUNCH [DATE] QTY: LOCATION TO BE SERVED: Willows Landing DIETARY RESTR…" at bounding box center [511, 179] width 859 height 108
click at [257, 166] on p "DIETARY RESTRICTIONS & NAMES:" at bounding box center [511, 164] width 849 height 15
drag, startPoint x: 247, startPoint y: 164, endPoint x: 80, endPoint y: 193, distance: 169.1
click at [80, 193] on div "1:00 PM BRUNCH [DATE] QTY: LOCATION TO BE SERVED: Willows Landing DIETARY RESTR…" at bounding box center [493, 179] width 895 height 108
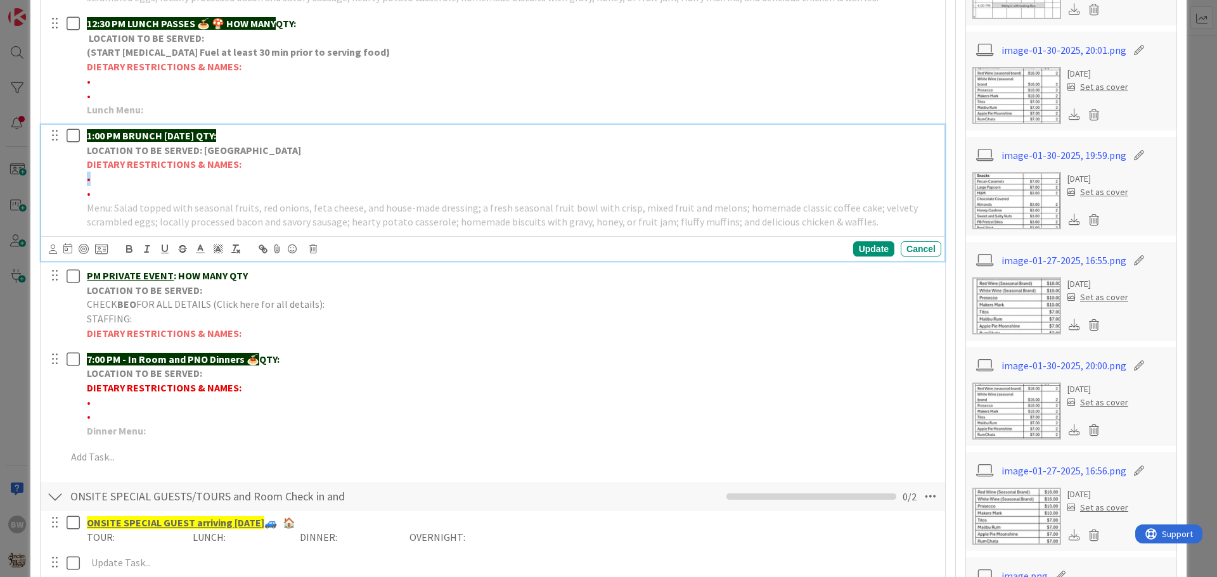
click at [168, 177] on p "•" at bounding box center [511, 179] width 849 height 15
drag, startPoint x: 242, startPoint y: 166, endPoint x: 81, endPoint y: 191, distance: 163.0
click at [81, 191] on div "1:00 PM BRUNCH [DATE] QTY: LOCATION TO BE SERVED: Willows Landing DIETARY RESTR…" at bounding box center [493, 179] width 895 height 108
click at [82, 191] on div "1:00 PM BRUNCH [DATE] QTY: LOCATION TO BE SERVED: Willows Landing DIETARY RESTR…" at bounding box center [511, 179] width 859 height 108
click at [97, 191] on p "•" at bounding box center [511, 193] width 849 height 15
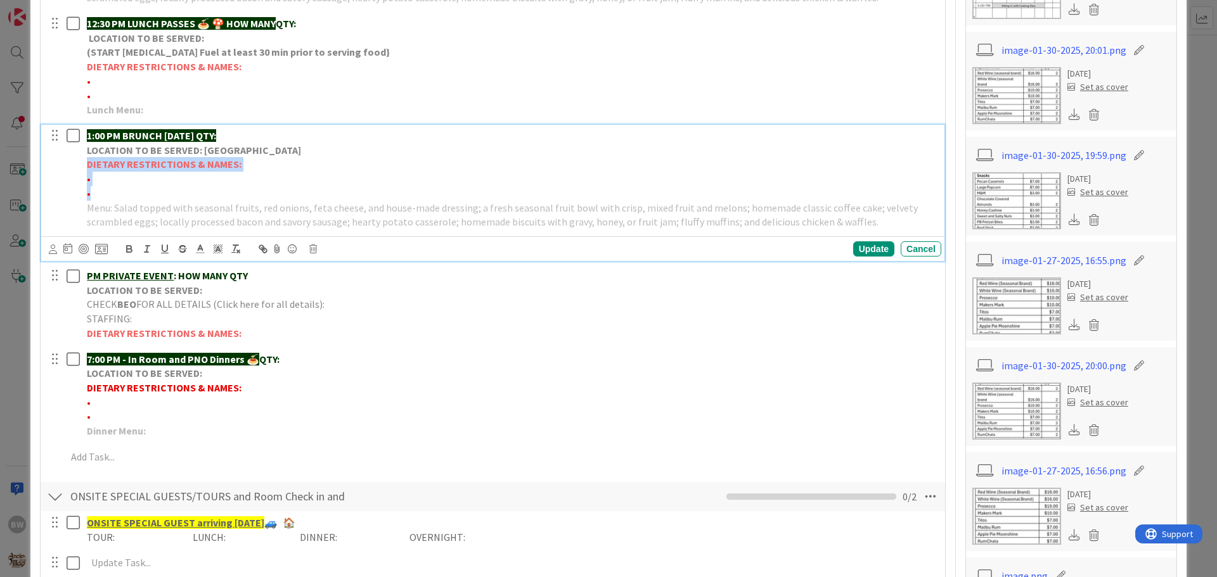
drag, startPoint x: 100, startPoint y: 192, endPoint x: 75, endPoint y: 170, distance: 33.2
click at [75, 170] on div "1:00 PM BRUNCH [DATE] QTY: LOCATION TO BE SERVED: Willows Landing DIETARY RESTR…" at bounding box center [493, 179] width 895 height 108
copy div "DIETARY RESTRICTIONS & NAMES: • •"
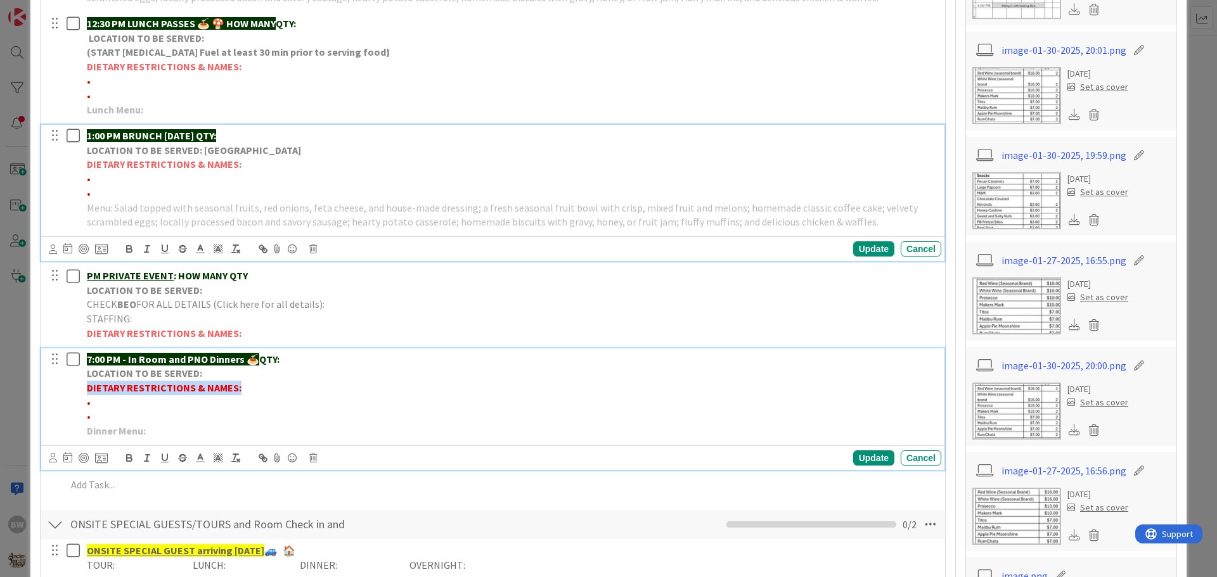
drag, startPoint x: 88, startPoint y: 387, endPoint x: 237, endPoint y: 387, distance: 149.0
click at [237, 387] on strong "DIETARY RESTRICTIONS & NAMES:" at bounding box center [164, 388] width 155 height 13
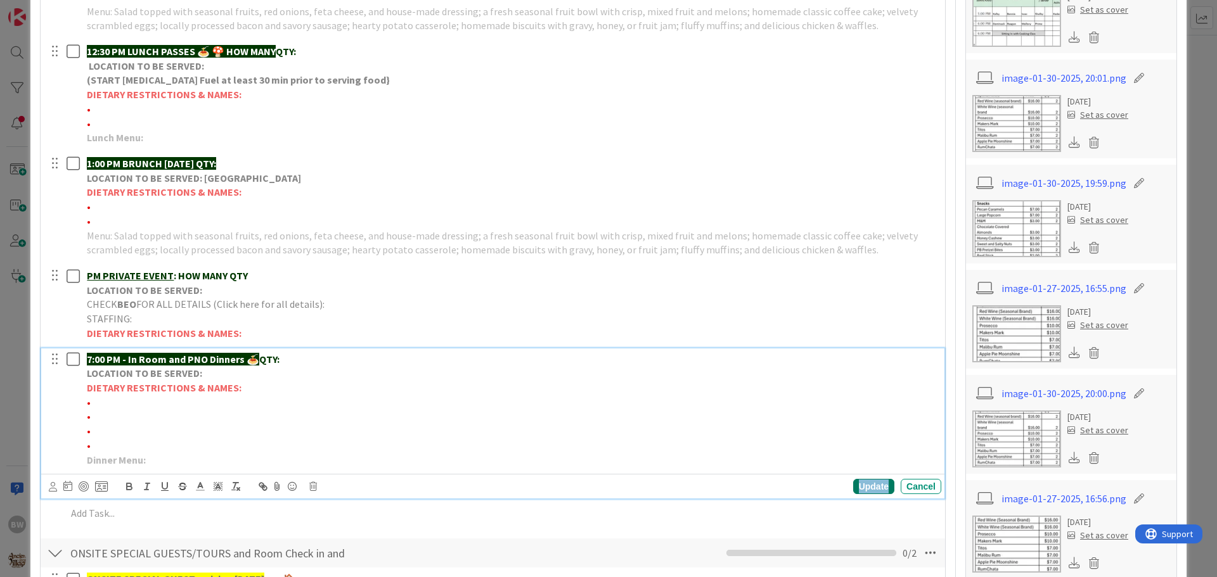
click at [861, 484] on div "Update" at bounding box center [873, 486] width 41 height 15
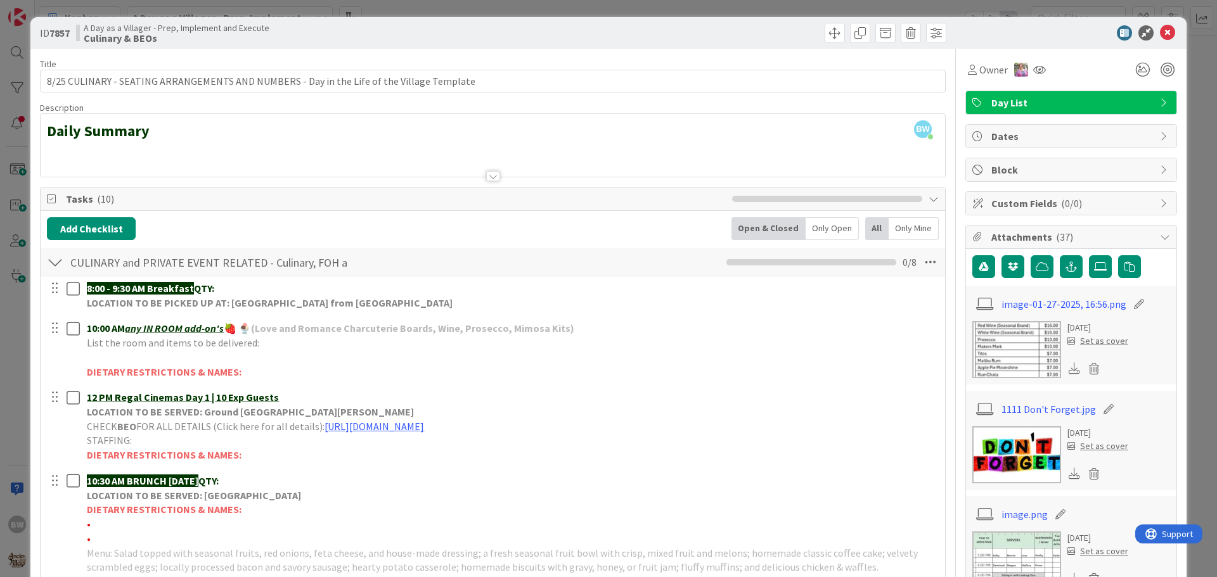
scroll to position [0, 0]
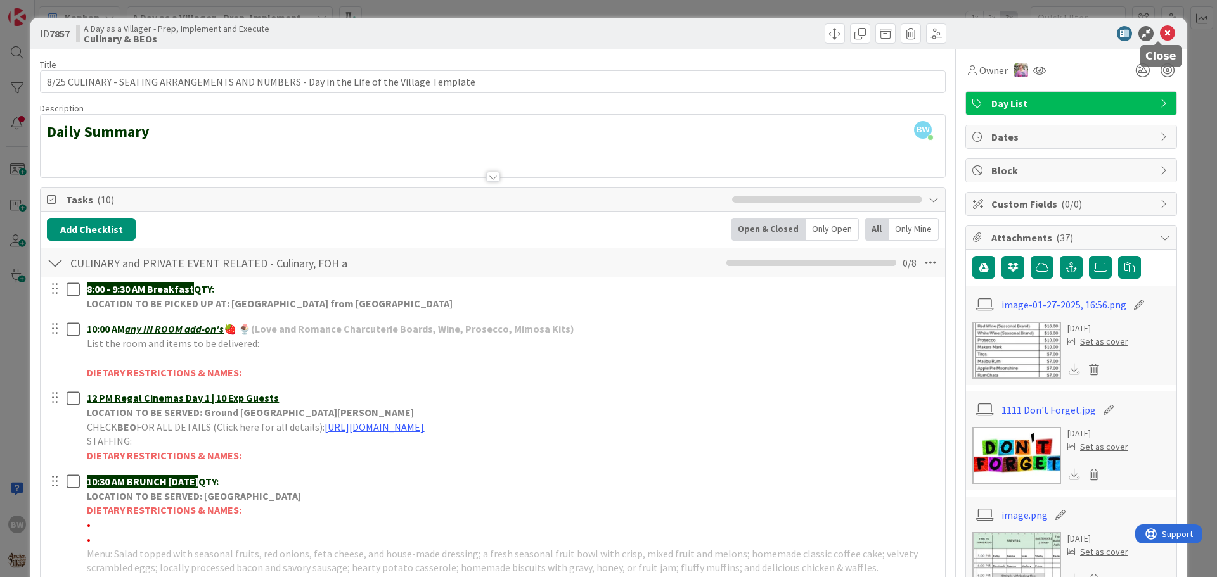
click at [1160, 35] on icon at bounding box center [1167, 33] width 15 height 15
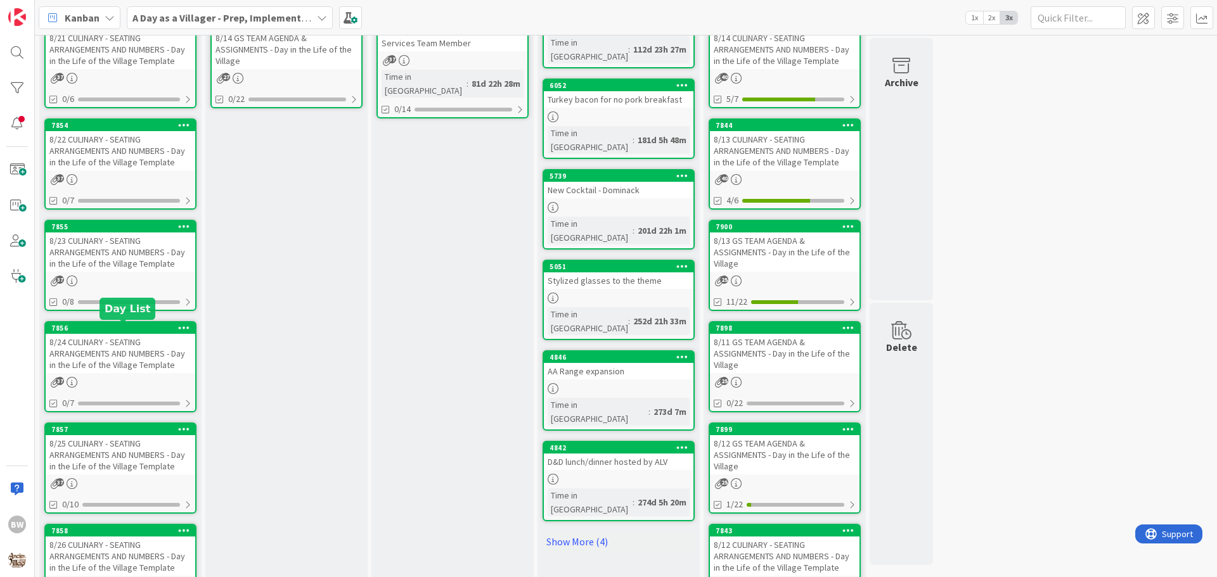
click at [99, 331] on div "7856" at bounding box center [123, 328] width 144 height 9
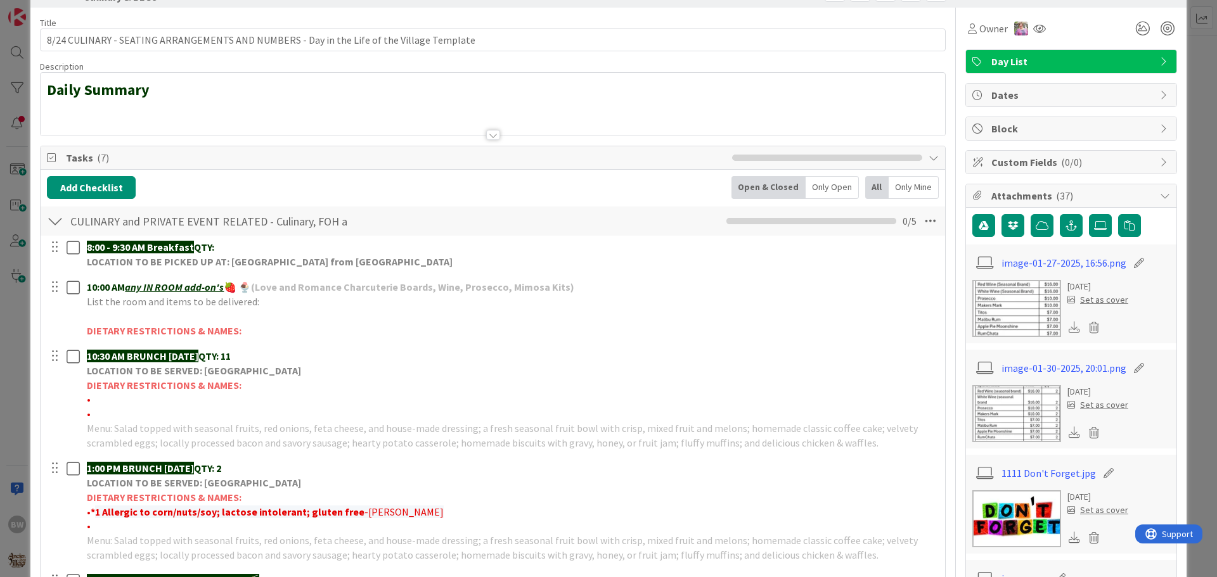
scroll to position [63, 0]
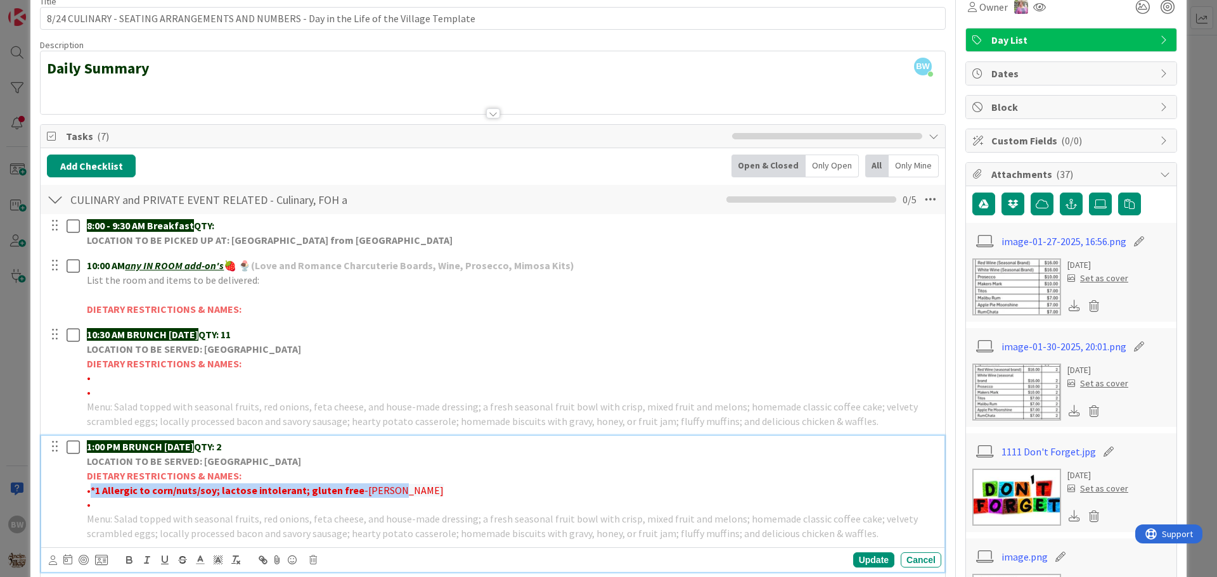
drag, startPoint x: 394, startPoint y: 491, endPoint x: 91, endPoint y: 493, distance: 303.0
click at [91, 493] on p "• * 1 Allergic to corn/nuts/soy; lactose intolerant; gluten free -[PERSON_NAME]" at bounding box center [511, 491] width 849 height 15
copy p "* 1 Allergic to corn/nuts/soy; lactose intolerant; gluten free -[PERSON_NAME]"
click at [857, 558] on div "Update" at bounding box center [873, 560] width 41 height 15
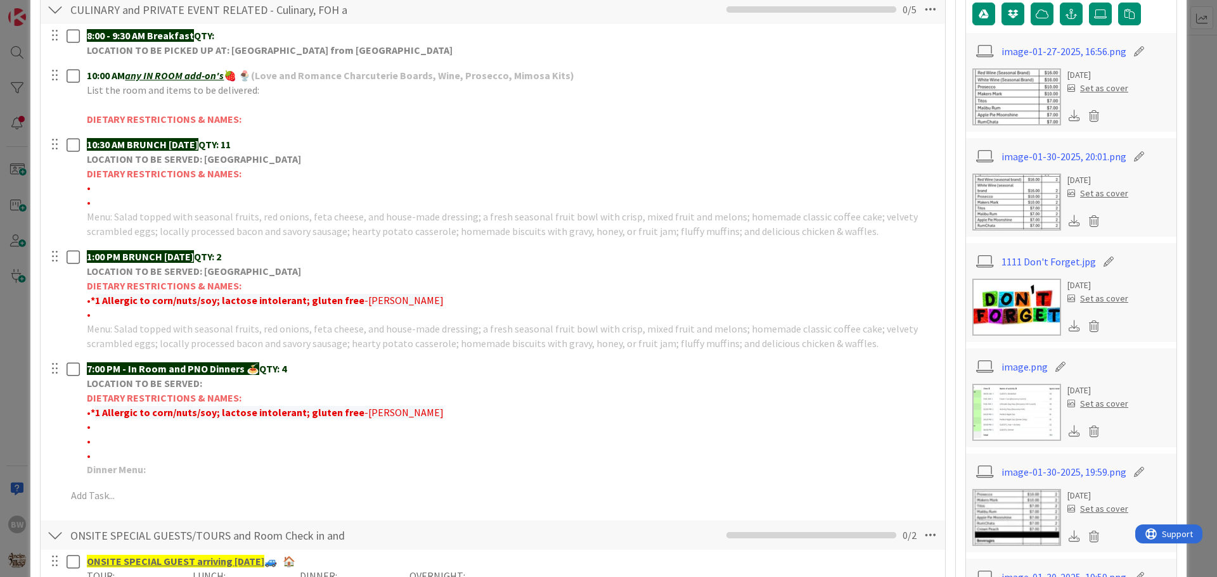
scroll to position [444, 0]
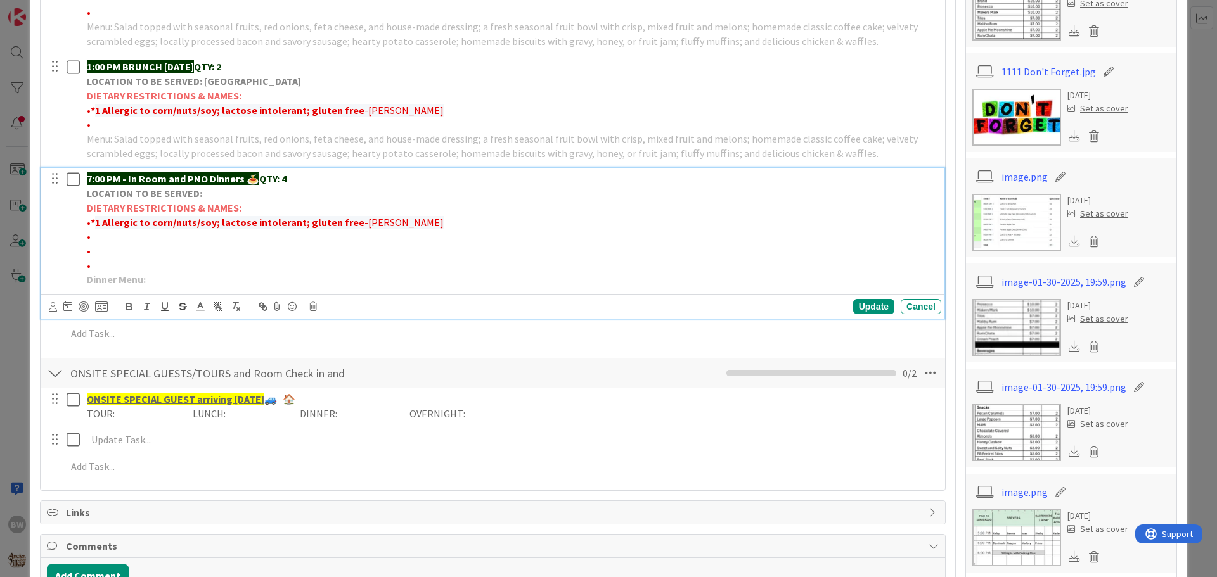
click at [398, 218] on p "• * 1 Allergic to corn/nuts/soy; lactose intolerant; gluten free -[PERSON_NAME]" at bounding box center [511, 223] width 849 height 15
drag, startPoint x: 488, startPoint y: 222, endPoint x: 392, endPoint y: 226, distance: 96.4
click at [392, 226] on p "• * 1 Allergic to corn/nuts/soy; lactose intolerant; gluten free -[PERSON_NAME]…" at bounding box center [511, 223] width 849 height 15
click at [199, 307] on line at bounding box center [199, 307] width 3 height 0
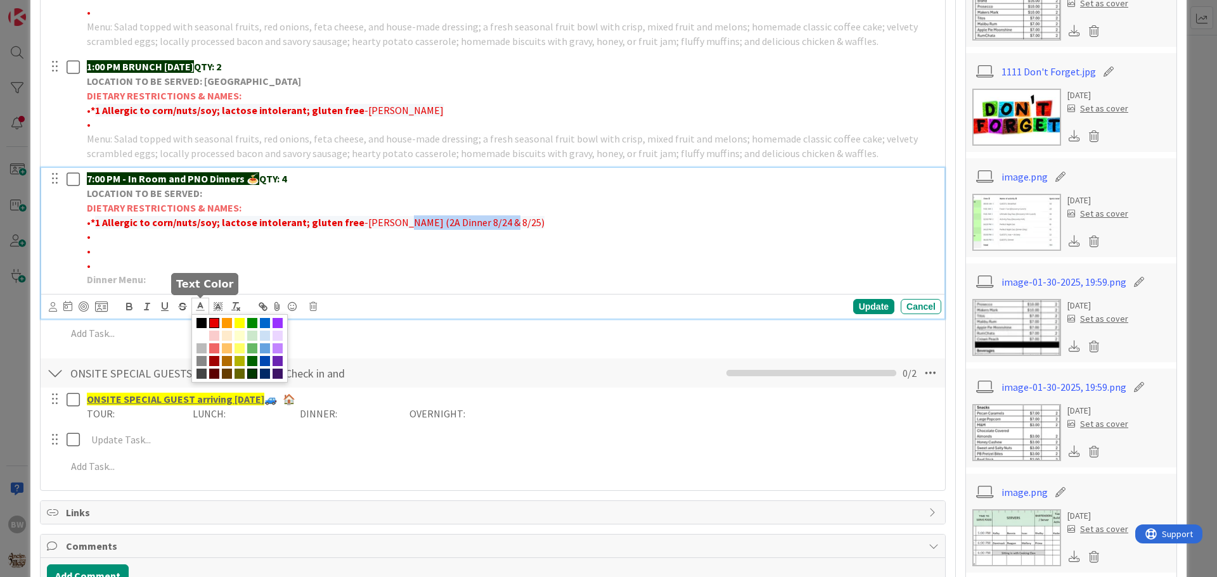
click at [252, 371] on span at bounding box center [252, 374] width 10 height 10
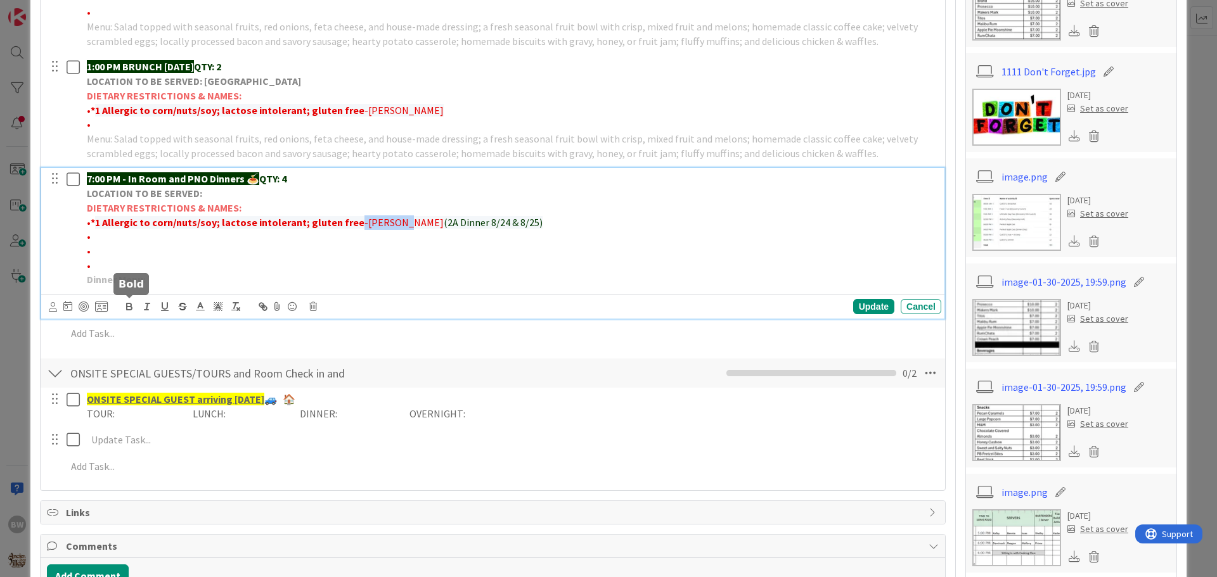
click at [129, 302] on icon "button" at bounding box center [129, 306] width 11 height 11
click at [389, 257] on p "•" at bounding box center [511, 251] width 849 height 15
click at [863, 307] on div "Update" at bounding box center [873, 306] width 41 height 15
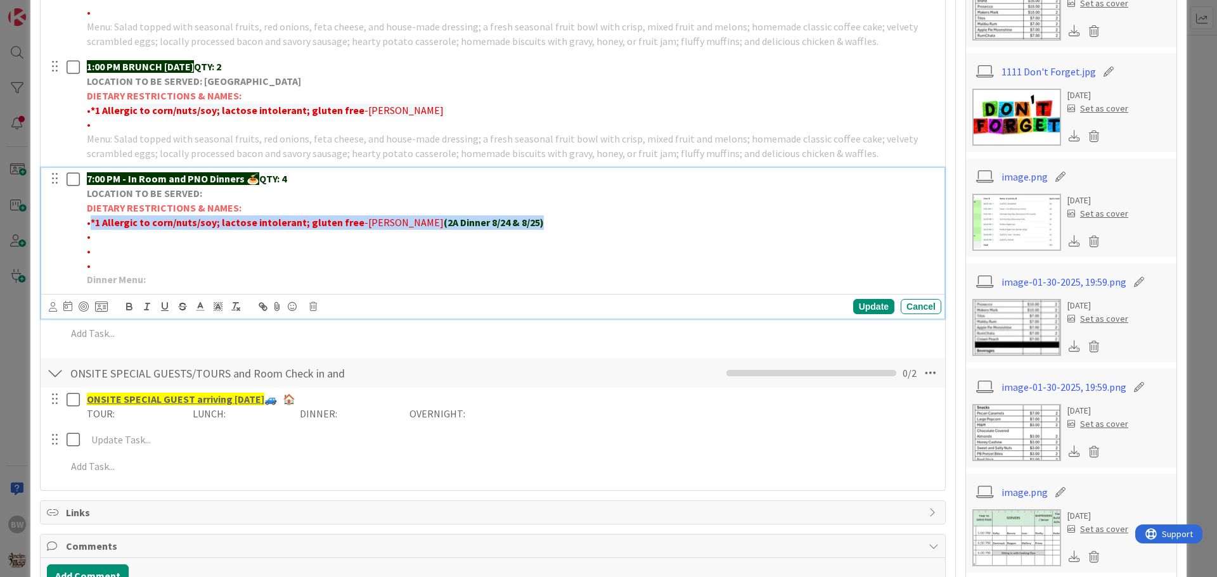
drag, startPoint x: 91, startPoint y: 223, endPoint x: 511, endPoint y: 224, distance: 420.2
click at [511, 224] on p "• * 1 Allergic to corn/nuts/soy; lactose intolerant; gluten free -[PERSON_NAME]…" at bounding box center [511, 223] width 849 height 15
copy p "* 1 Allergic to corn/nuts/soy; lactose intolerant; gluten free -[PERSON_NAME] (…"
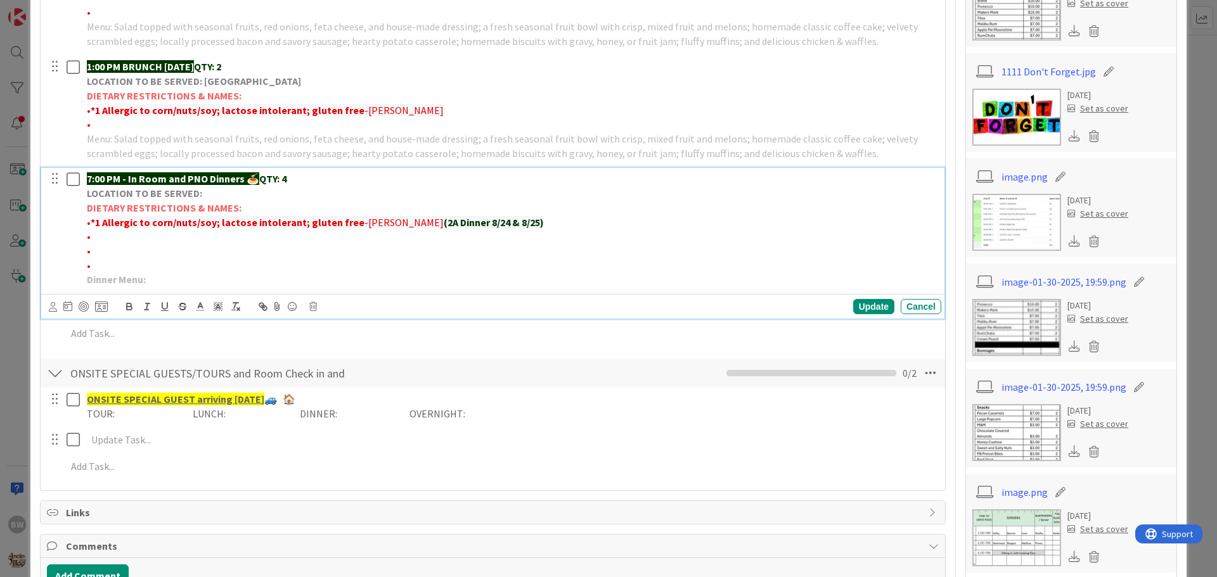
click at [687, 278] on p "Dinner Menu:" at bounding box center [511, 280] width 849 height 15
click at [855, 311] on div "Update" at bounding box center [873, 306] width 41 height 15
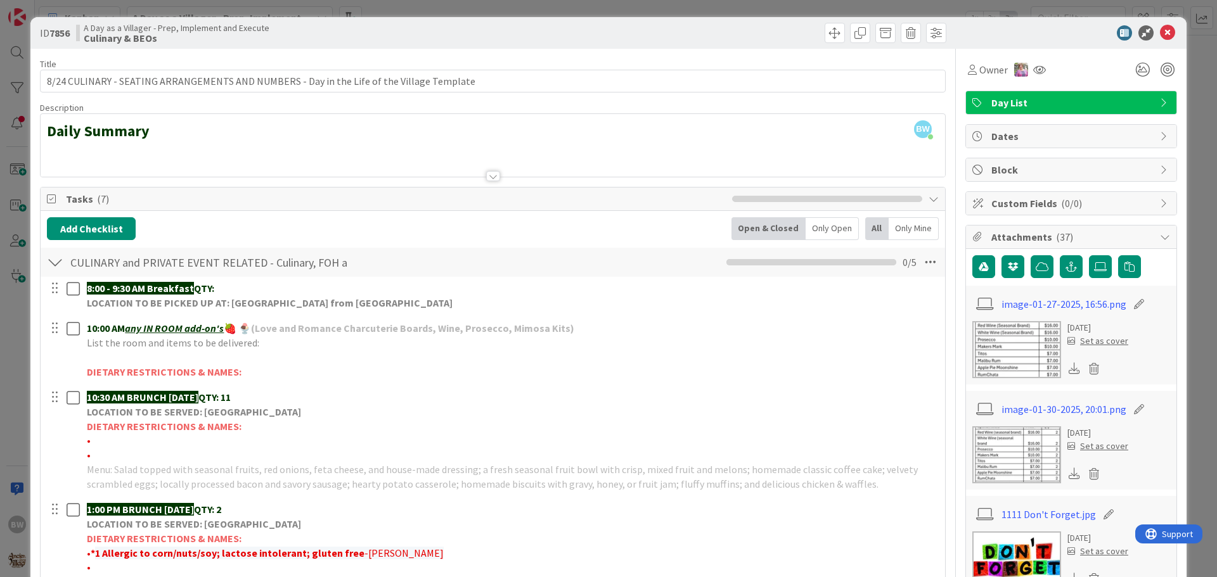
scroll to position [0, 0]
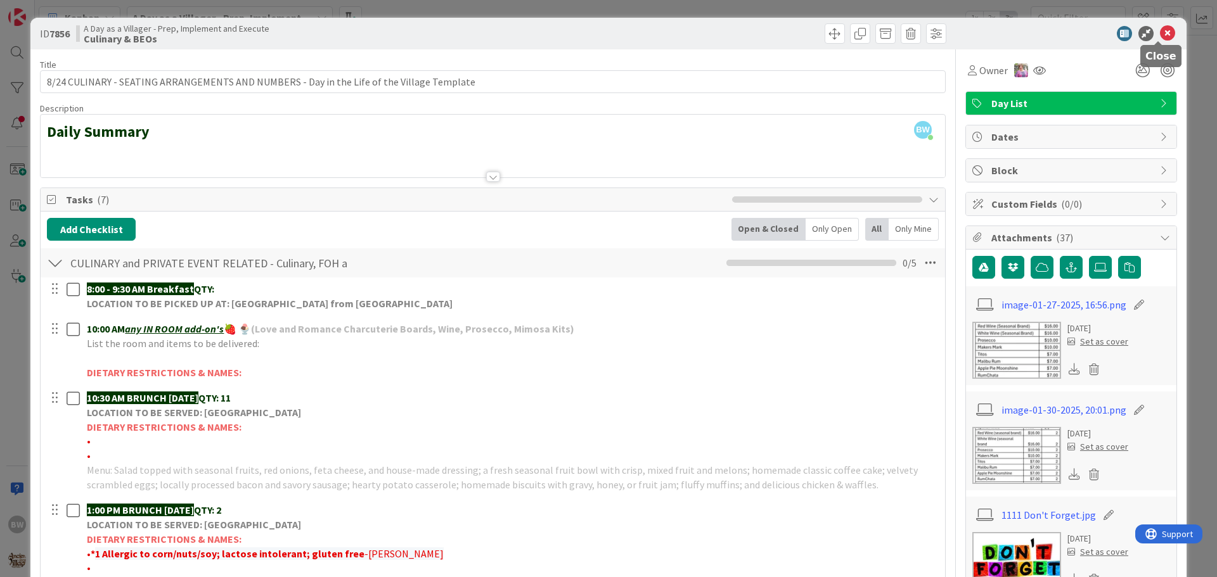
click at [1160, 31] on icon at bounding box center [1167, 33] width 15 height 15
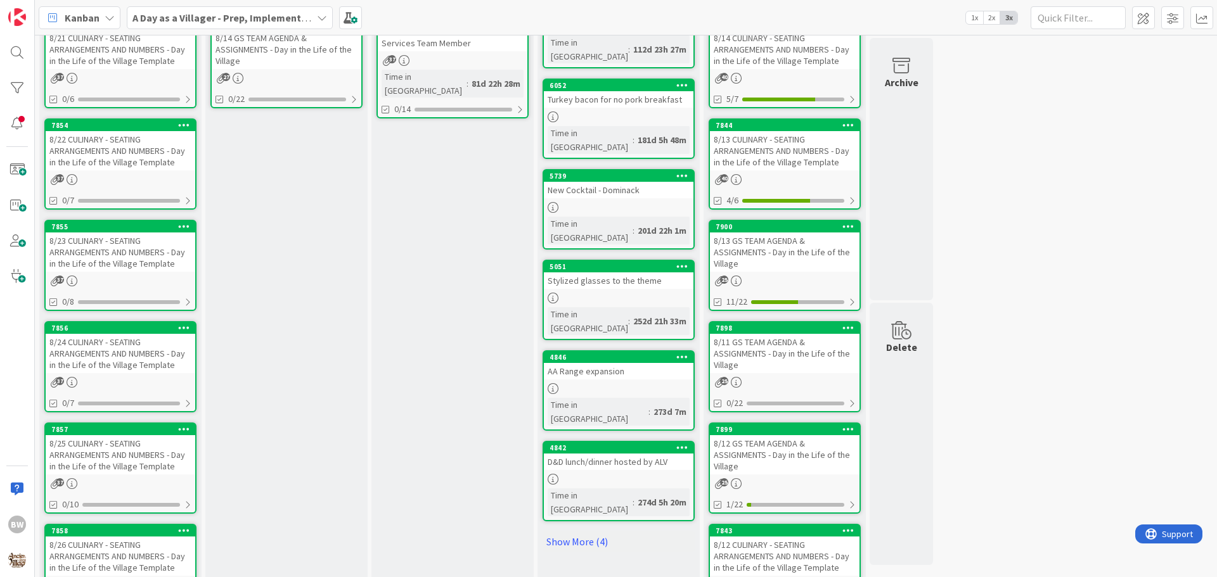
click at [101, 436] on div "8/25 CULINARY - SEATING ARRANGEMENTS AND NUMBERS - Day in the Life of the Villa…" at bounding box center [121, 454] width 150 height 39
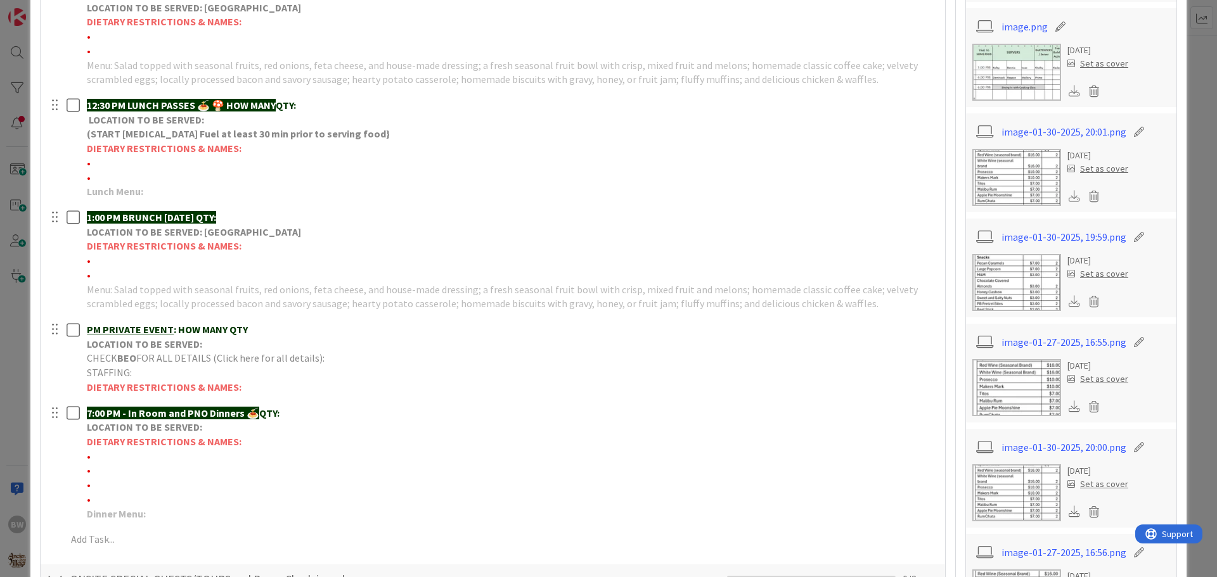
scroll to position [570, 0]
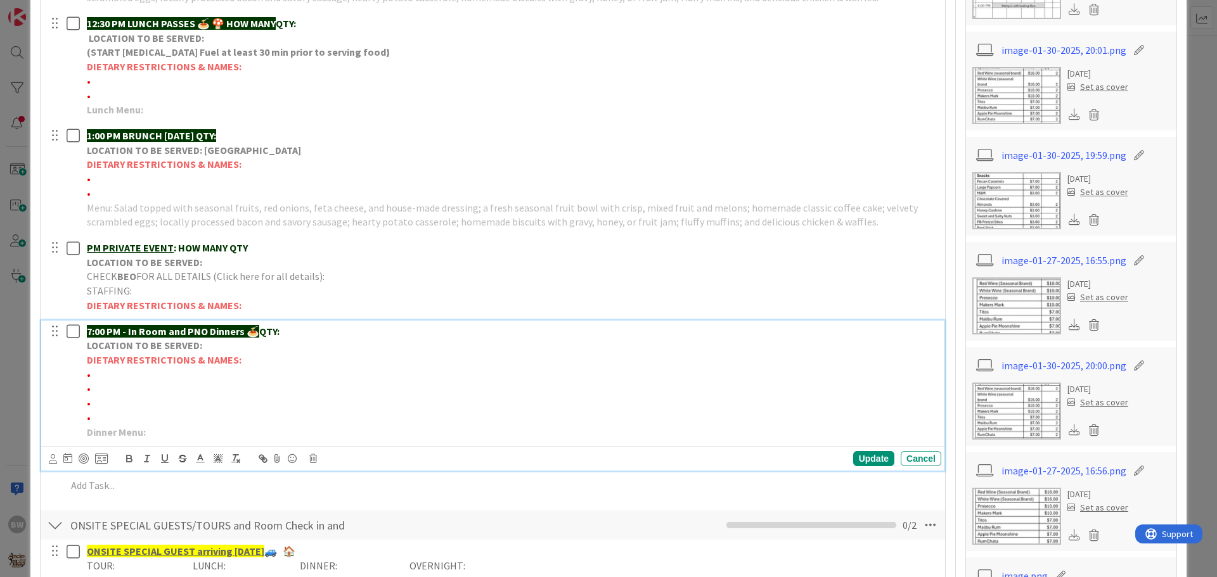
click at [100, 374] on p "•" at bounding box center [511, 375] width 849 height 15
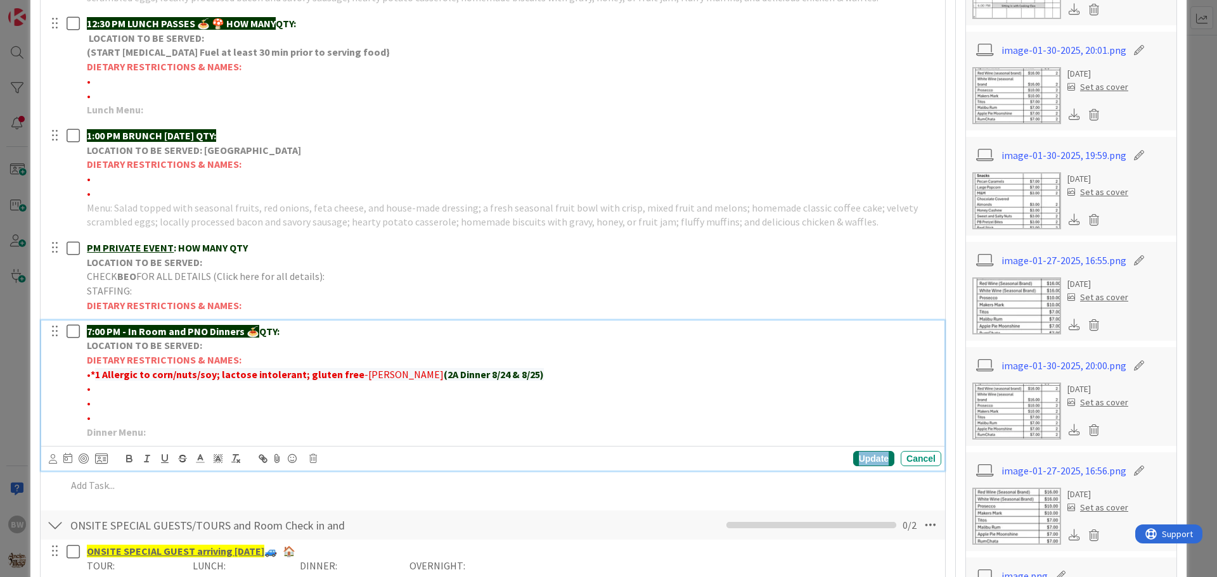
click at [864, 455] on div "Update" at bounding box center [873, 458] width 41 height 15
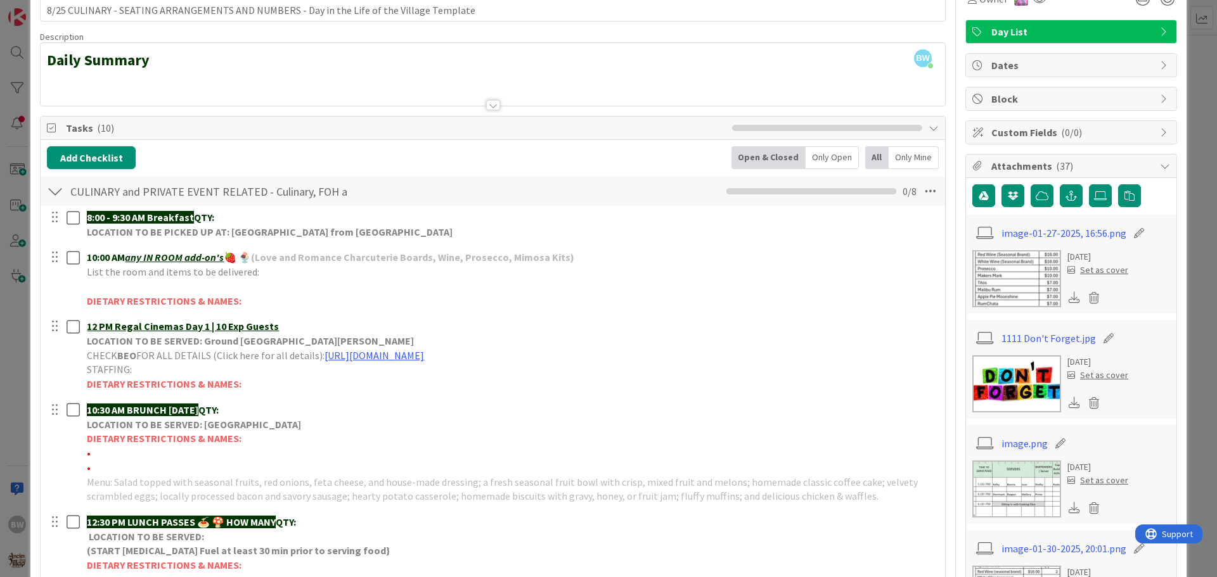
scroll to position [127, 0]
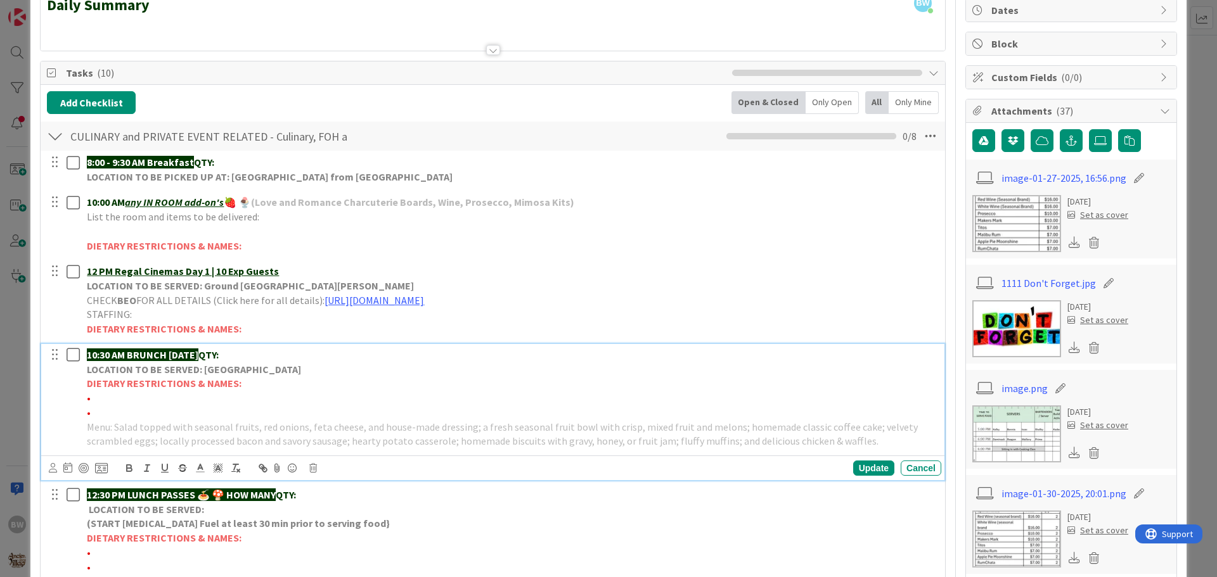
click at [185, 380] on strong "DIETARY RESTRICTIONS & NAMES:" at bounding box center [164, 383] width 155 height 13
click at [311, 467] on icon at bounding box center [313, 468] width 8 height 9
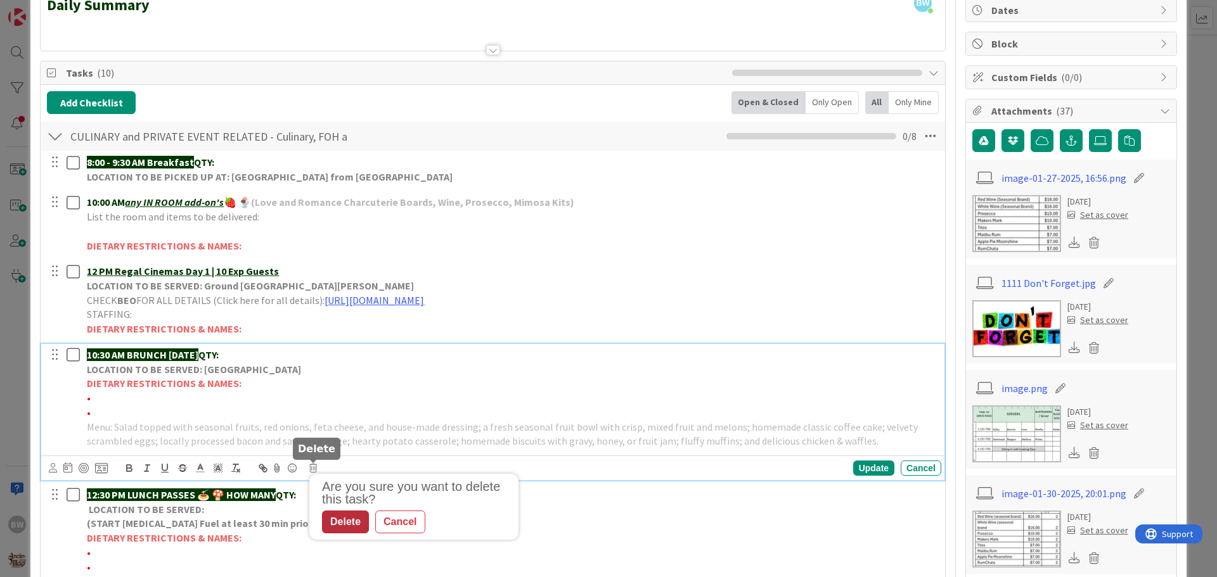
click at [338, 520] on div "Delete" at bounding box center [345, 522] width 47 height 23
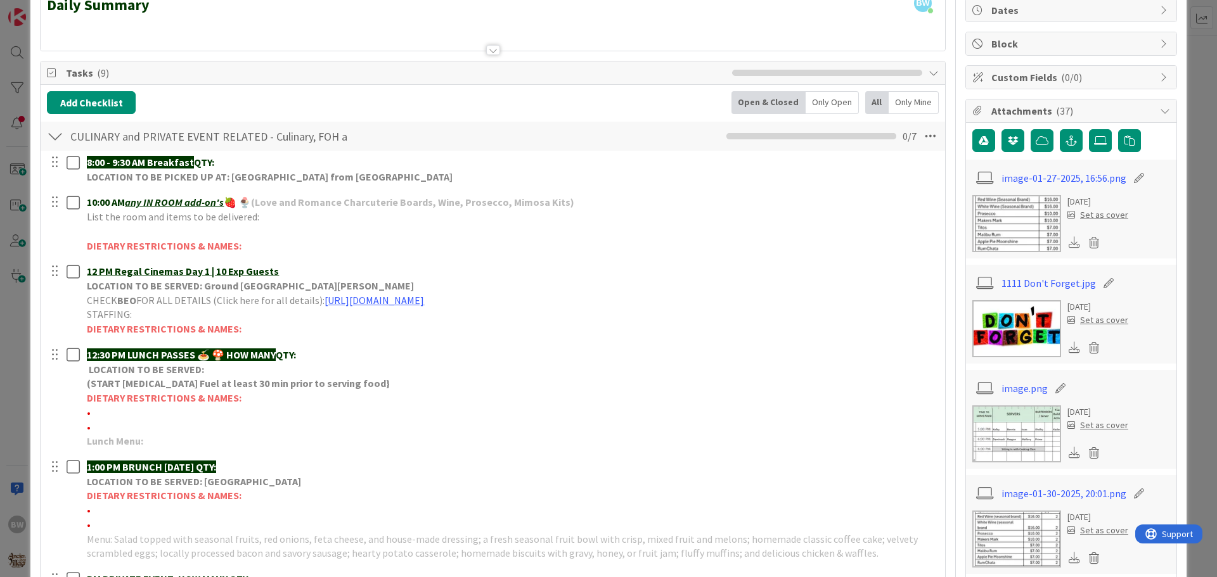
scroll to position [317, 0]
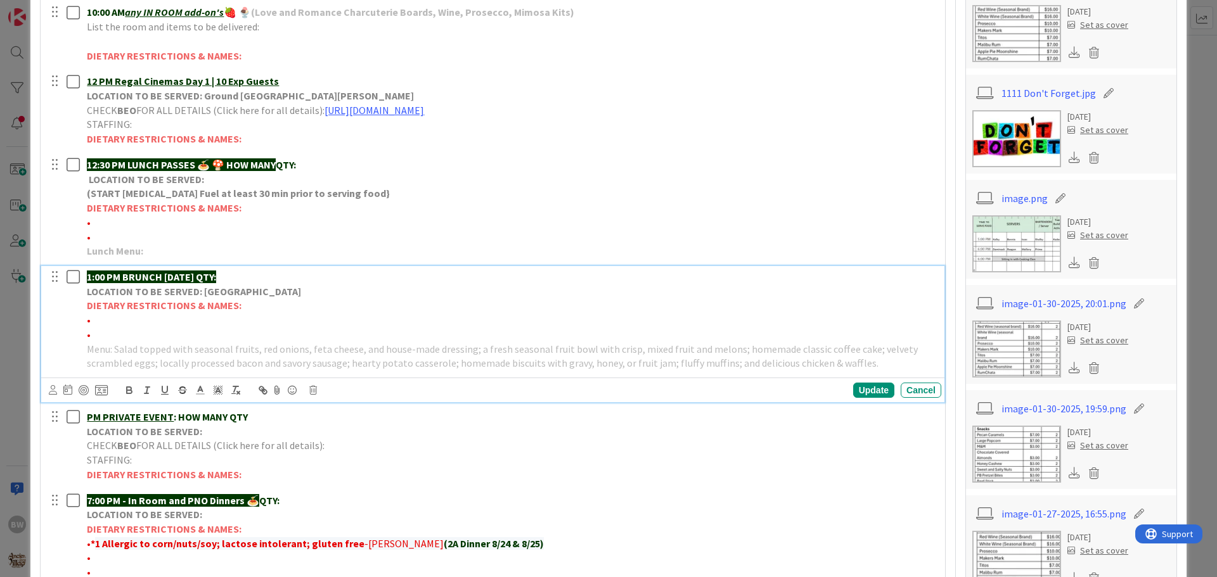
click at [170, 301] on strong "DIETARY RESTRICTIONS & NAMES:" at bounding box center [164, 305] width 155 height 13
click at [314, 393] on icon at bounding box center [313, 390] width 8 height 9
click at [335, 437] on div "Delete" at bounding box center [345, 444] width 47 height 23
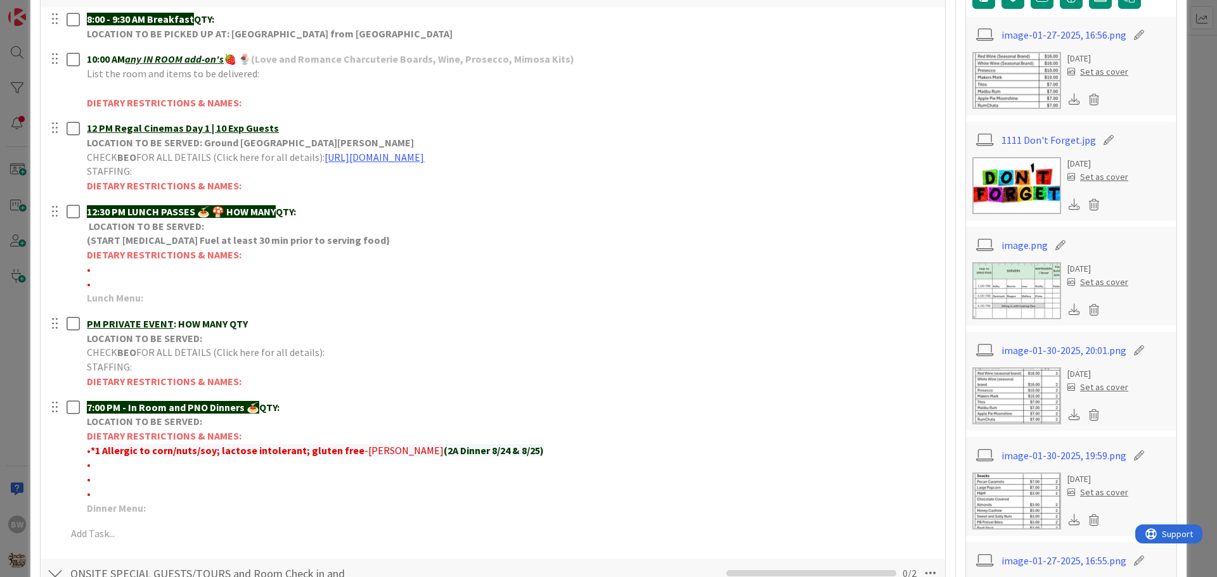
scroll to position [190, 0]
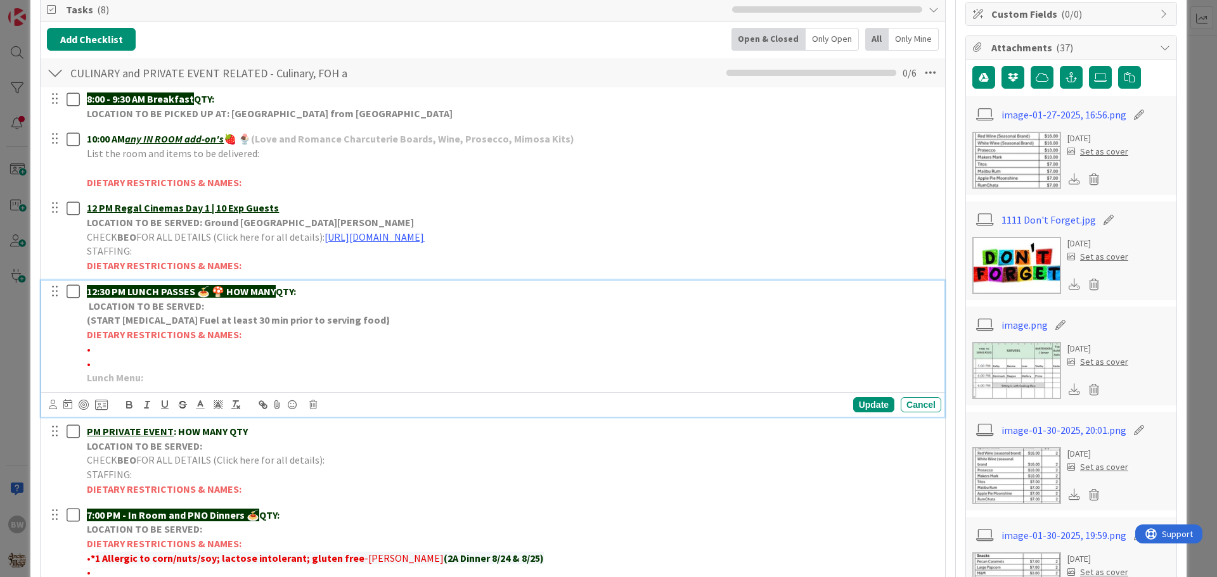
drag, startPoint x: 227, startPoint y: 290, endPoint x: 283, endPoint y: 289, distance: 55.8
click at [283, 289] on p "12:30 PM LUNCH PASSES 🍝 🍄 HOW MANY QTY:" at bounding box center [511, 292] width 849 height 15
click at [854, 402] on div "Update" at bounding box center [873, 404] width 41 height 15
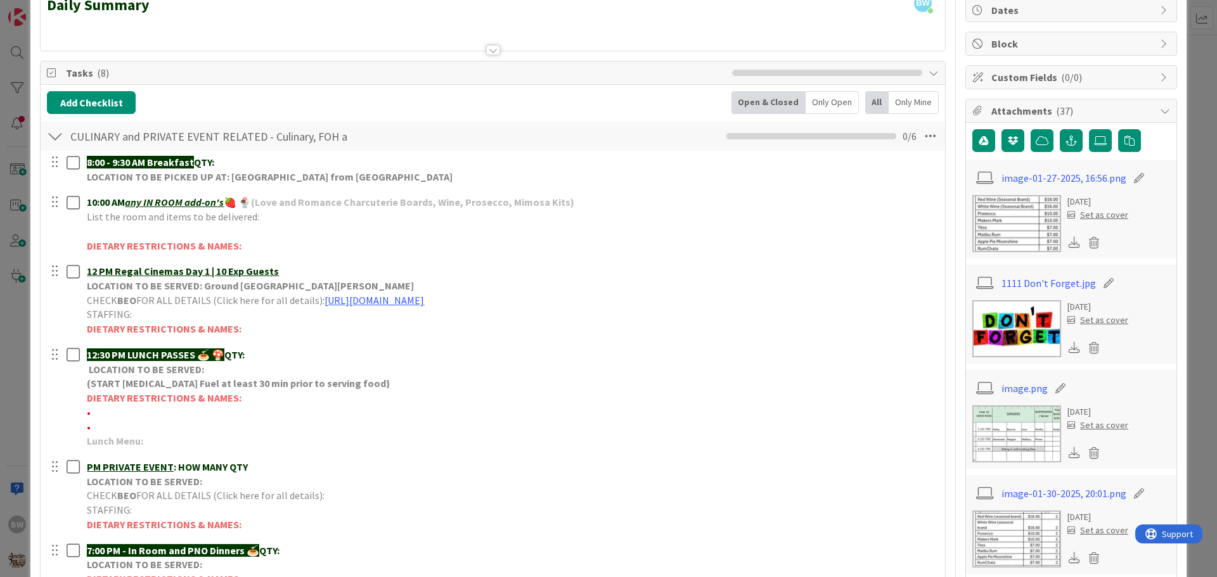
scroll to position [0, 0]
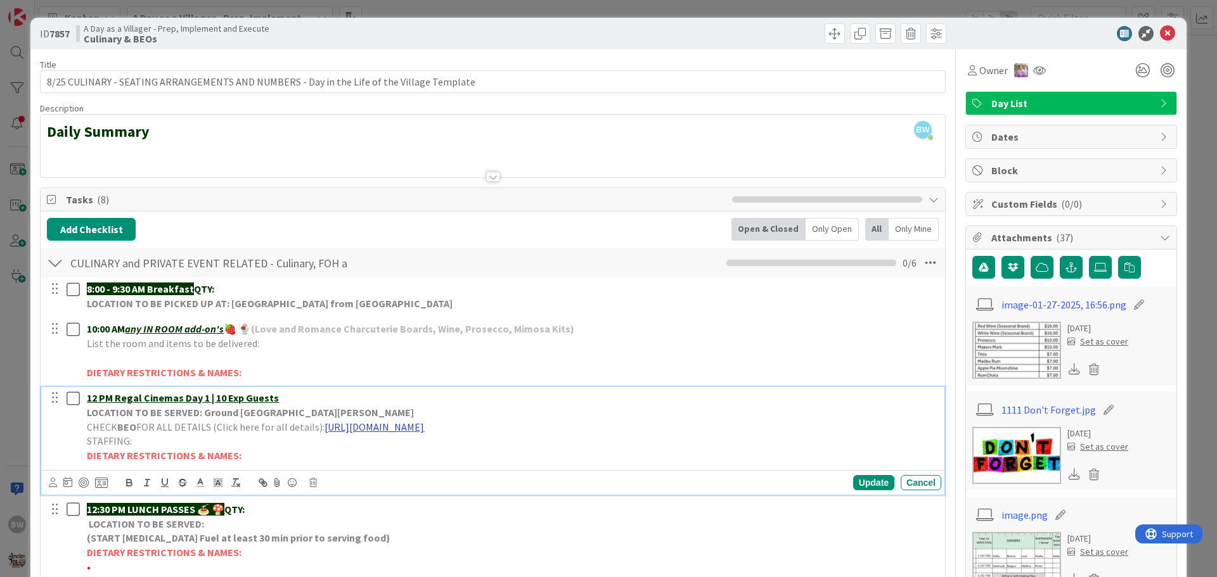
click at [424, 428] on link "[URL][DOMAIN_NAME]" at bounding box center [375, 427] width 100 height 13
click at [499, 451] on link "[URL][DOMAIN_NAME]" at bounding box center [475, 452] width 87 height 16
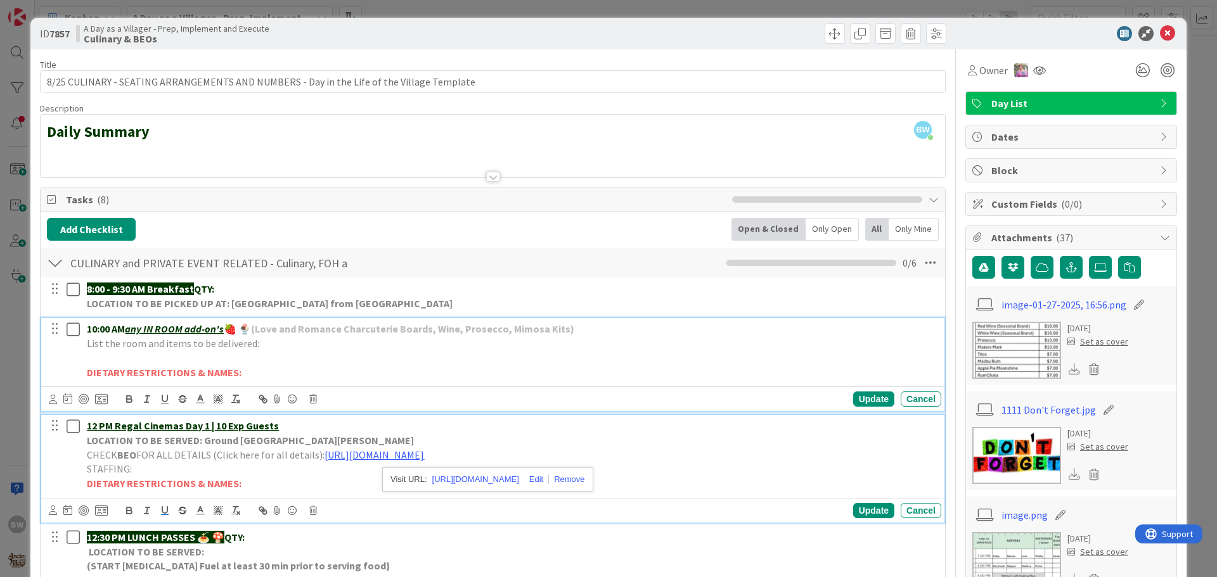
click at [585, 328] on p "10:00 AM any IN ROOM add-on's 🍓 🍨 (Love and Romance Charcuterie Boards, Wine, P…" at bounding box center [511, 329] width 849 height 15
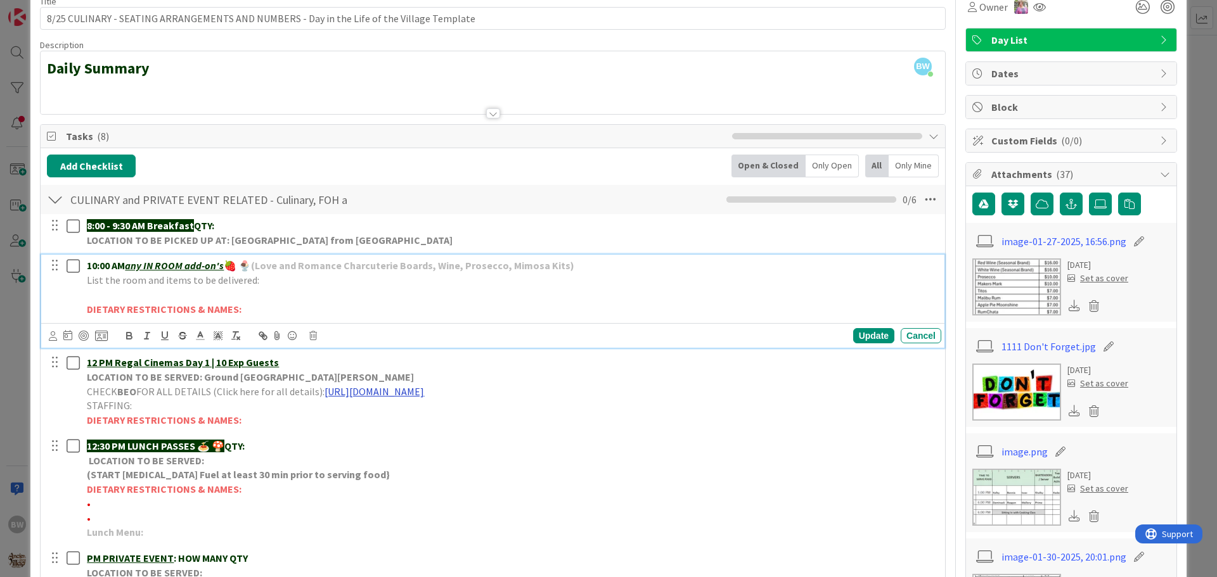
scroll to position [254, 0]
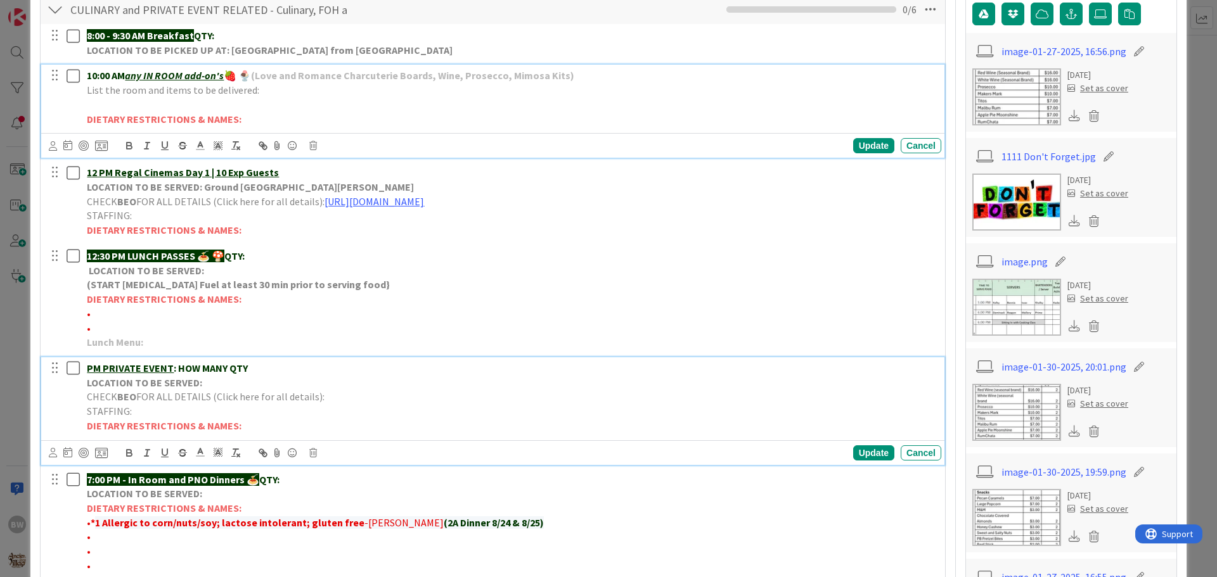
click at [190, 371] on strong "PM PRIVATE EVENT : HOW MANY QTY" at bounding box center [167, 368] width 161 height 13
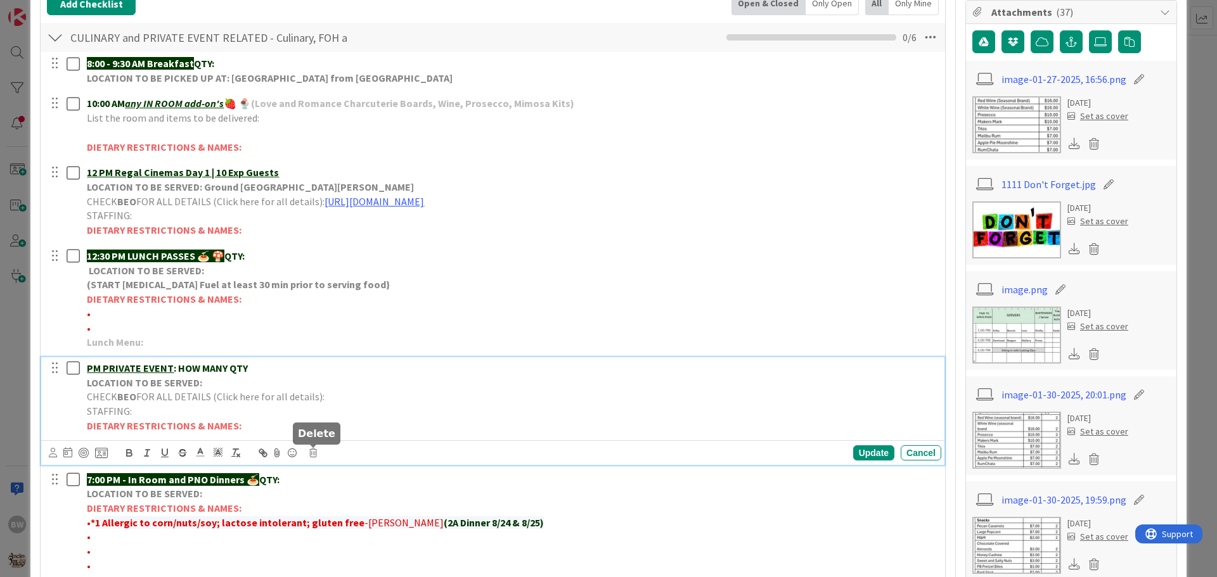
click at [310, 453] on icon at bounding box center [313, 453] width 8 height 9
click at [342, 502] on div "Delete" at bounding box center [345, 507] width 47 height 23
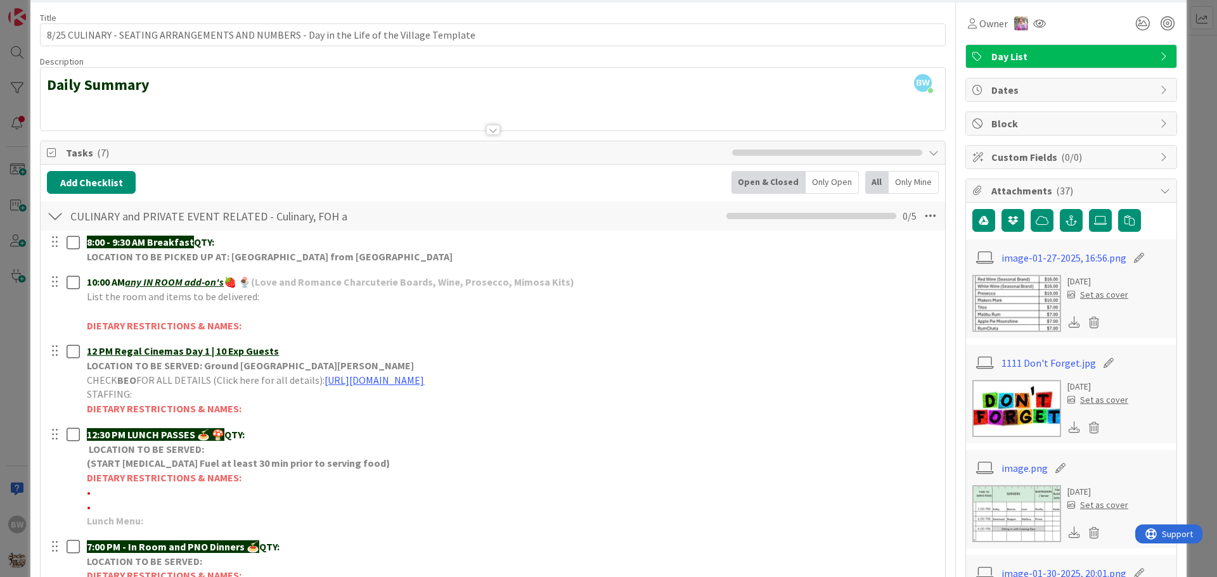
scroll to position [0, 0]
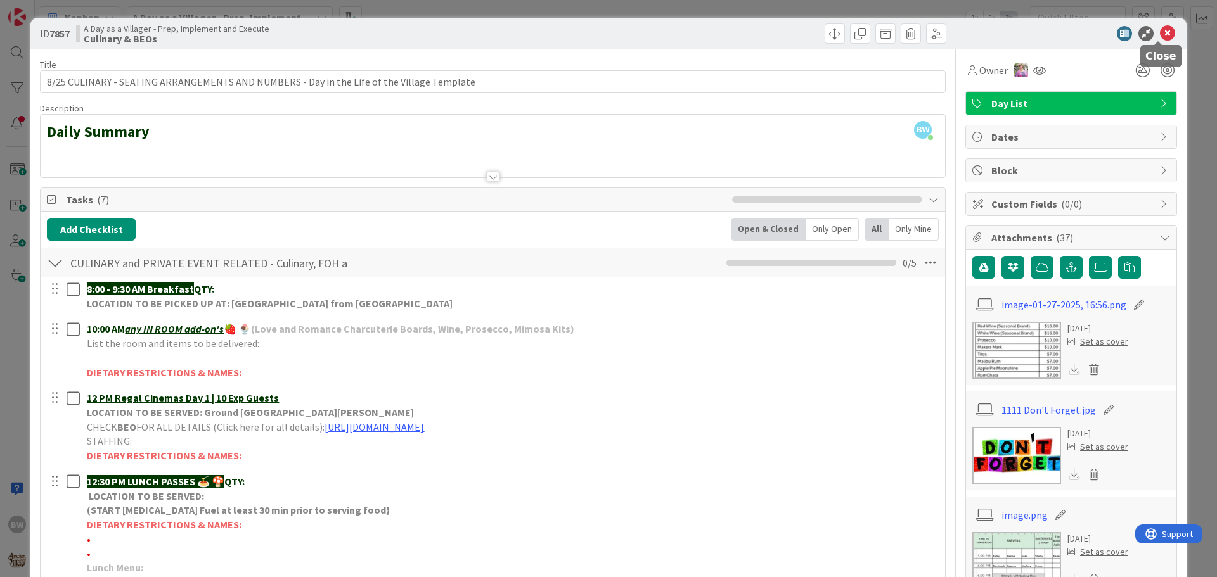
click at [1160, 31] on icon at bounding box center [1167, 33] width 15 height 15
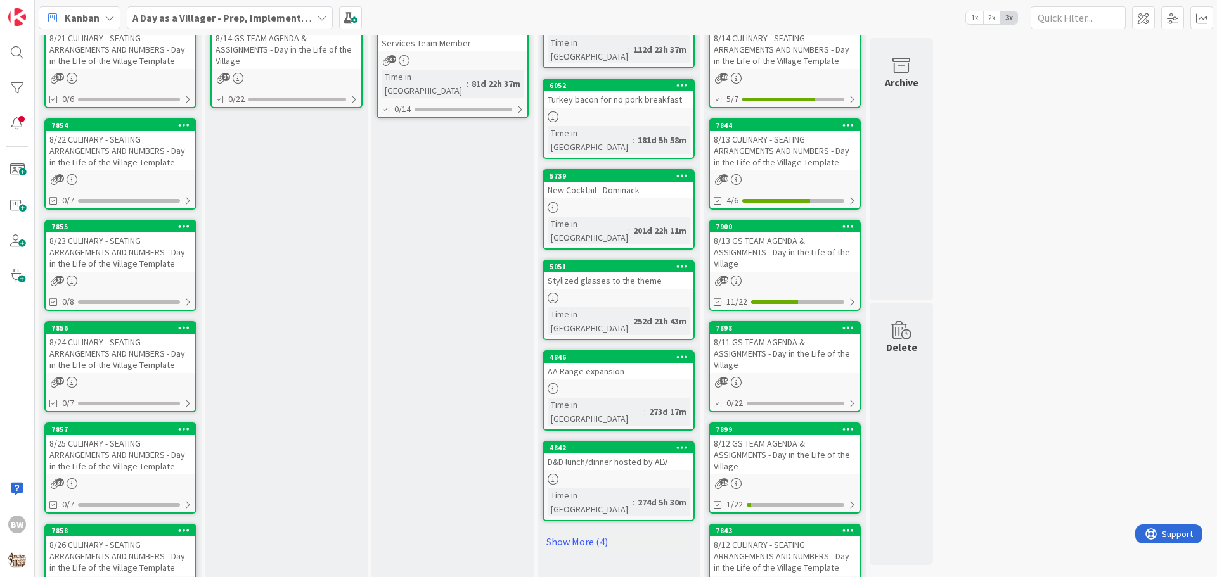
scroll to position [116, 0]
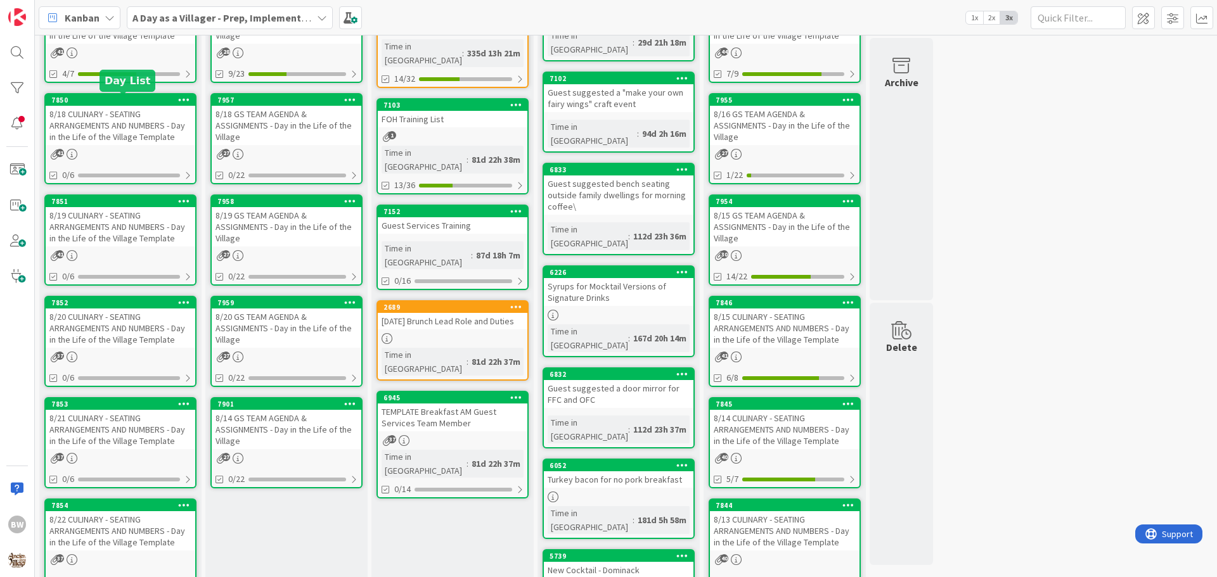
click at [107, 102] on div "7850" at bounding box center [123, 100] width 144 height 9
